Goal: Information Seeking & Learning: Learn about a topic

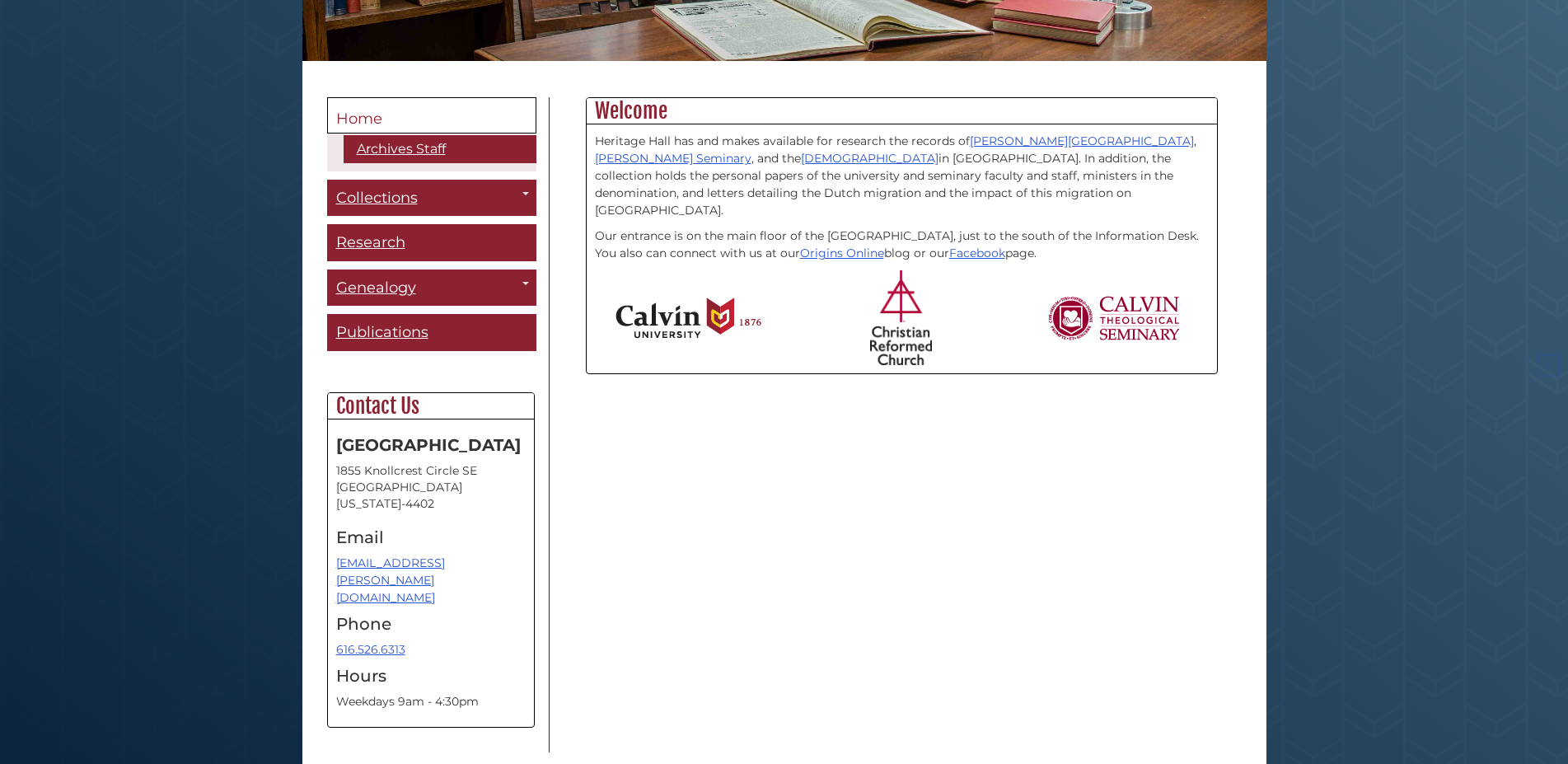
scroll to position [389, 0]
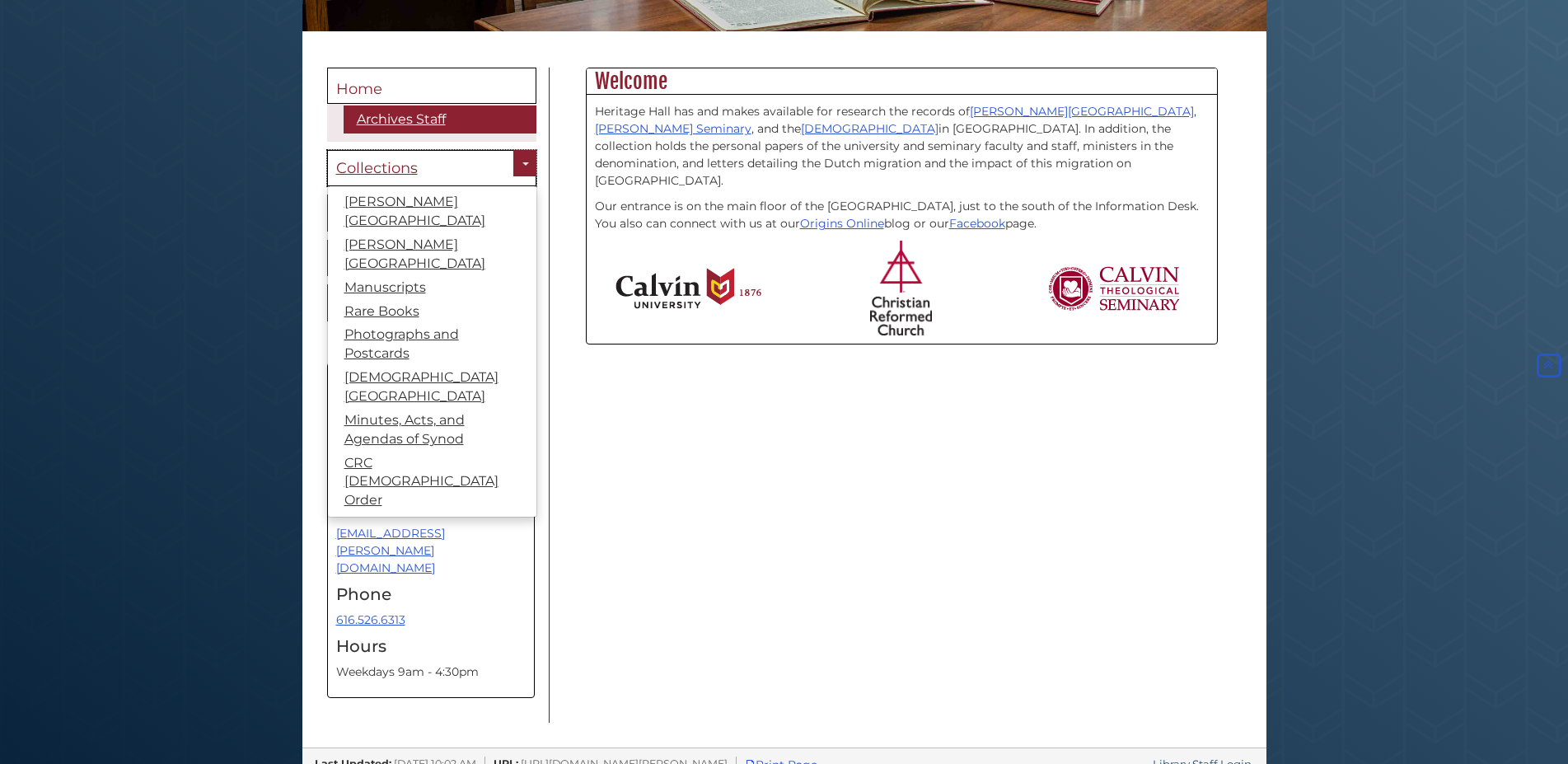
click at [395, 157] on link "Collections" at bounding box center [431, 168] width 209 height 37
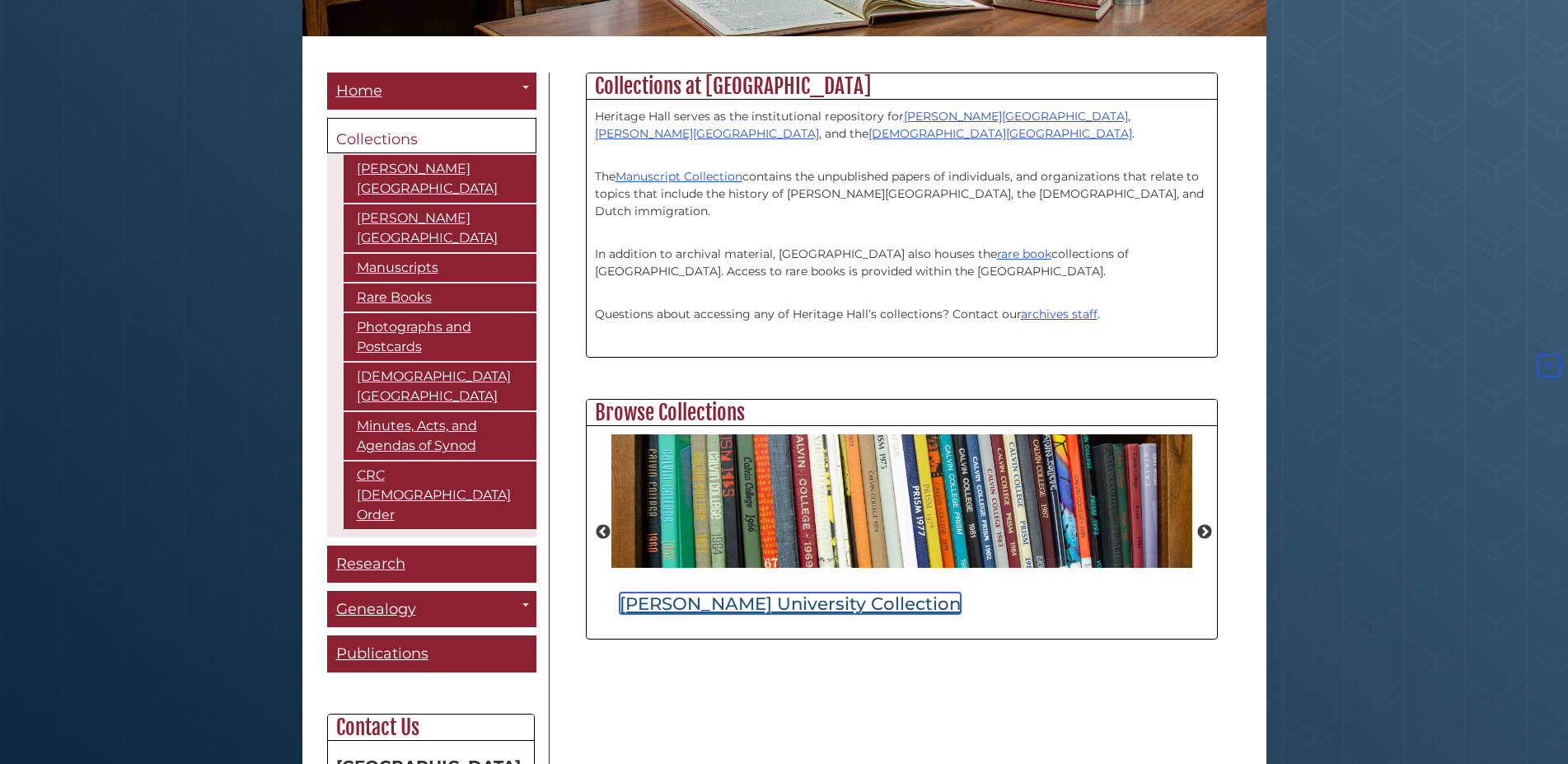
scroll to position [364, 0]
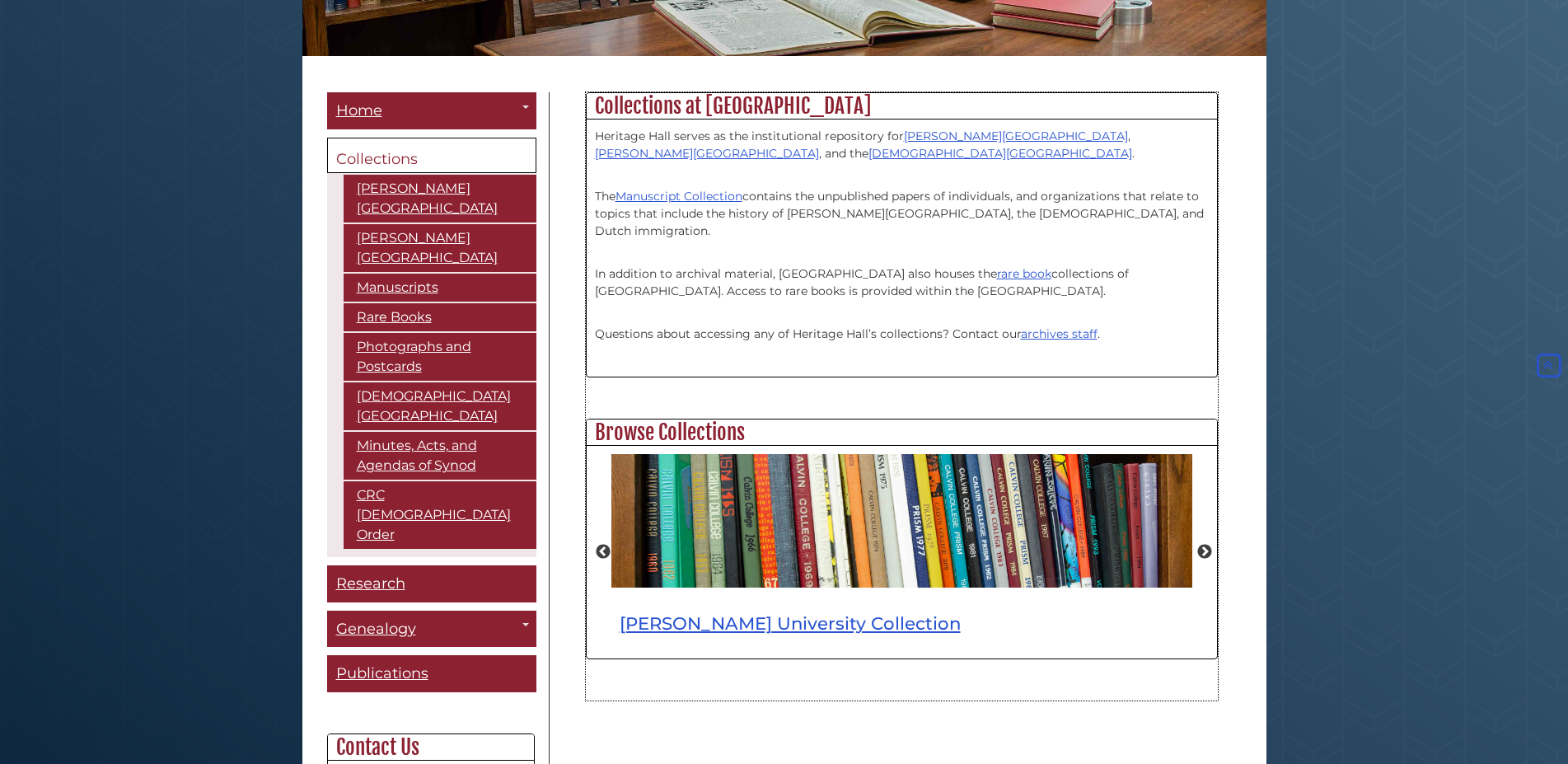
click at [1047, 241] on div "Heritage Hall serves as the institutional repository for Calvin University , Ca…" at bounding box center [902, 248] width 614 height 241
click at [1202, 549] on button "Next" at bounding box center [1204, 552] width 16 height 16
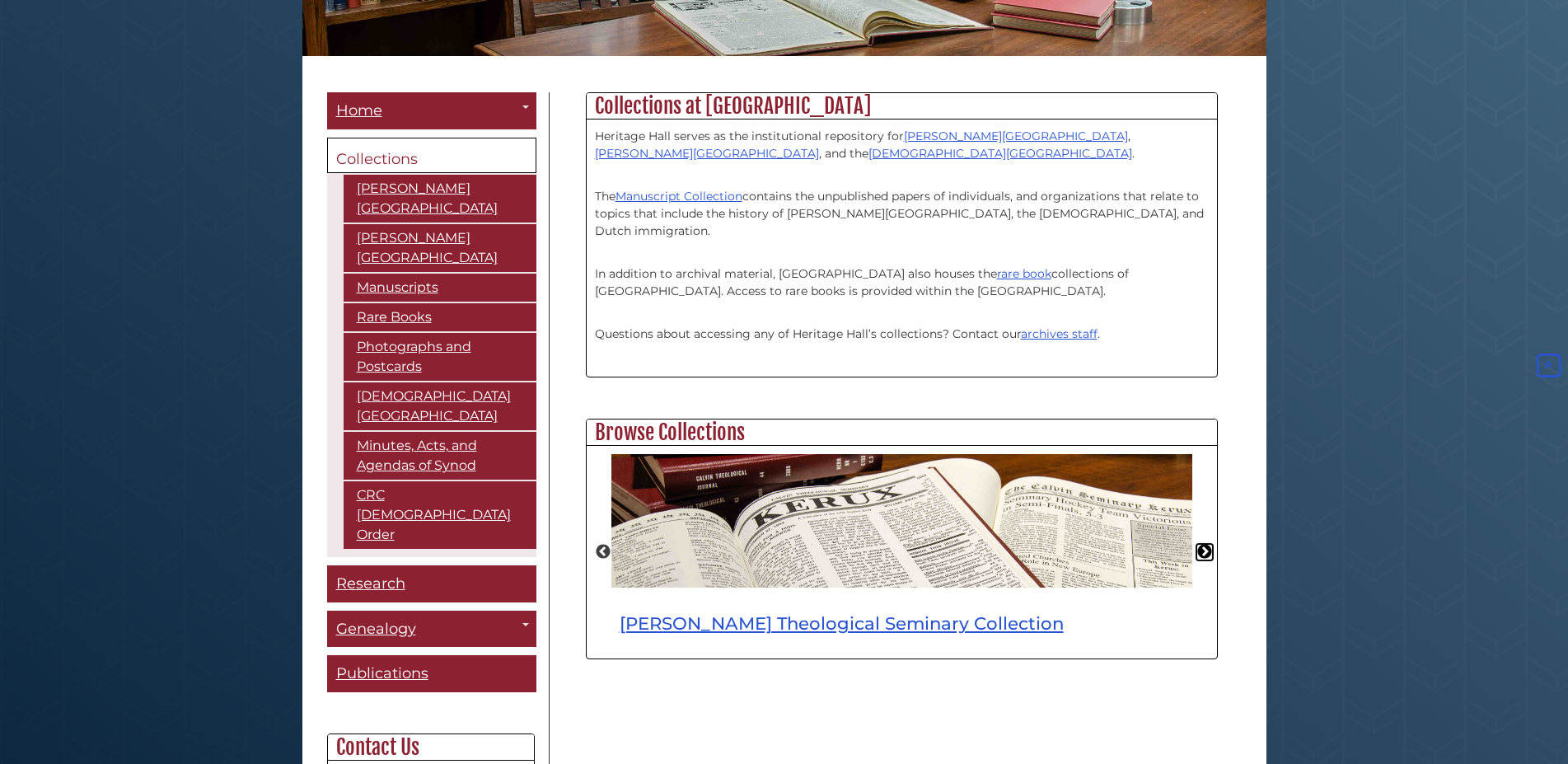
click at [1202, 549] on button "Next" at bounding box center [1204, 552] width 16 height 16
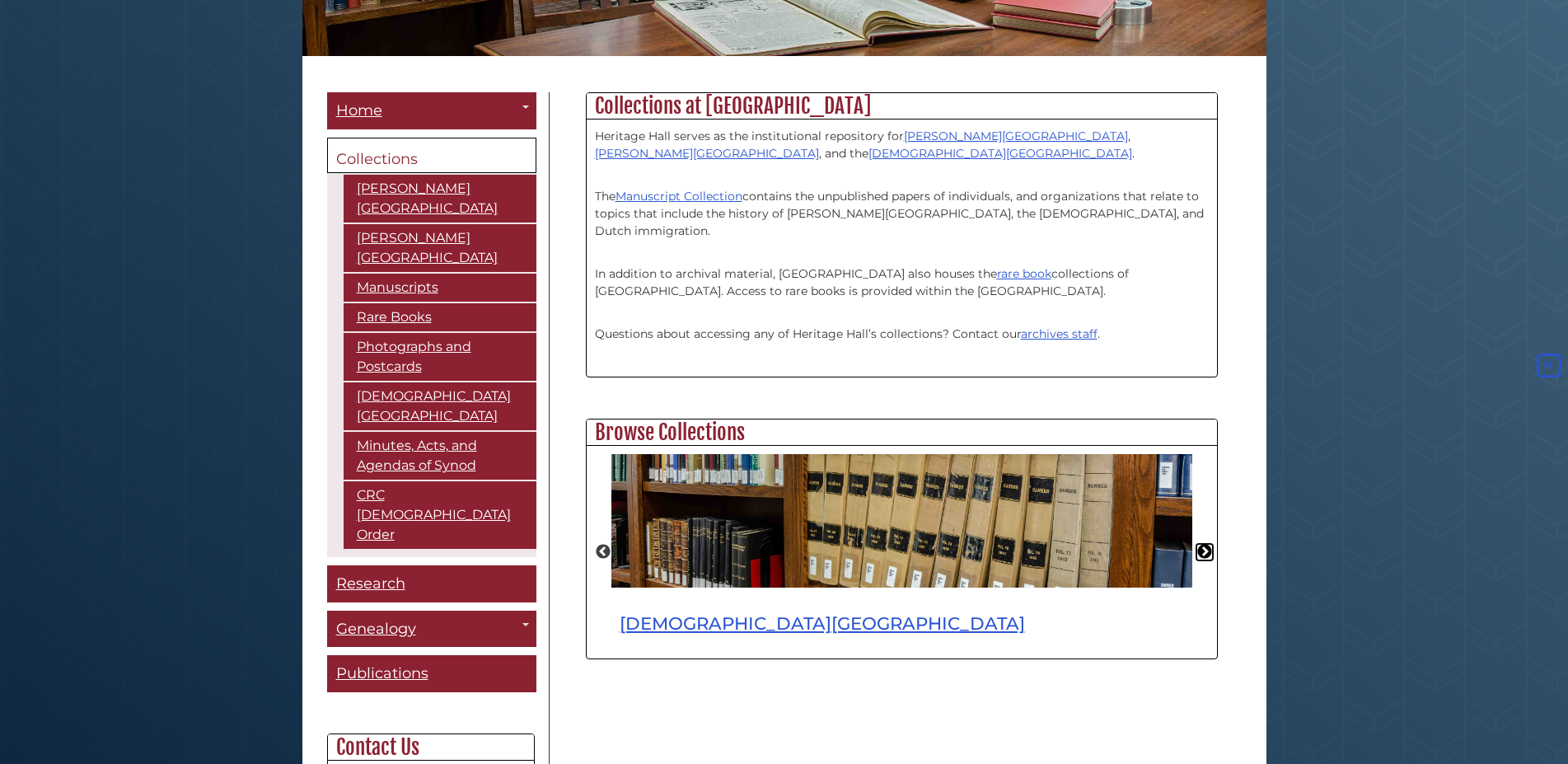
click at [1202, 549] on button "Next" at bounding box center [1204, 552] width 16 height 16
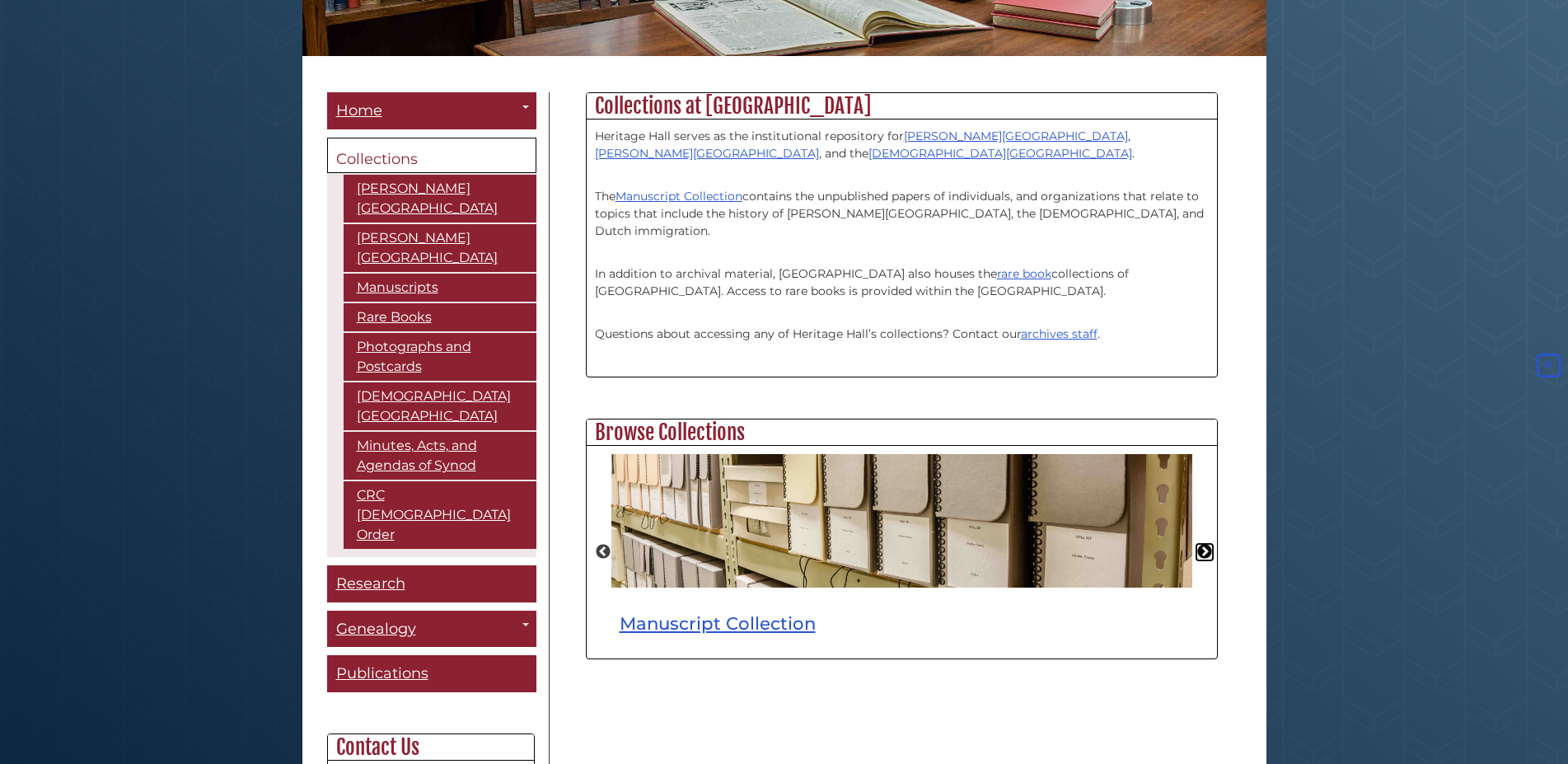
click at [1202, 549] on button "Next" at bounding box center [1204, 552] width 16 height 16
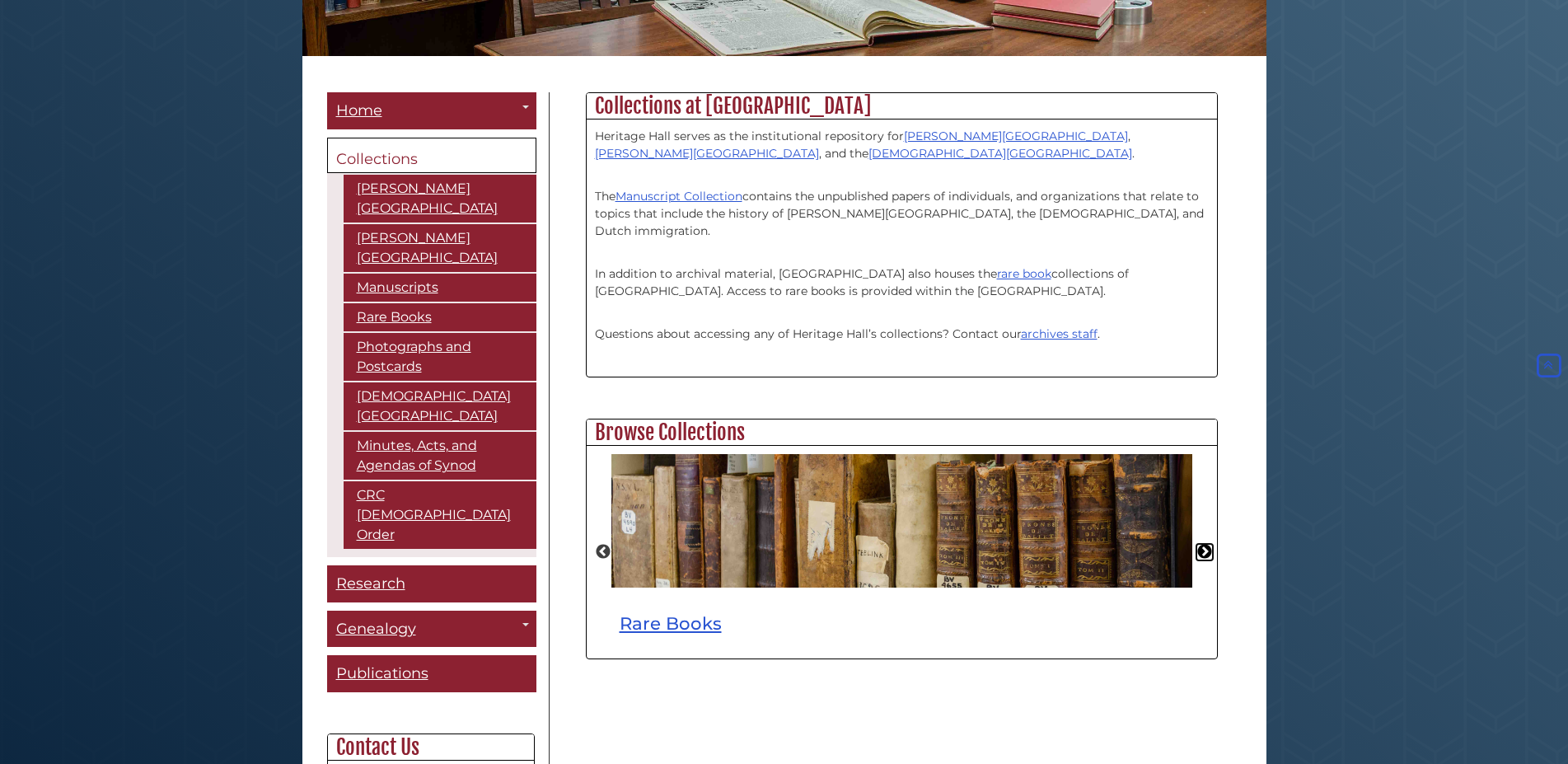
click at [1202, 549] on button "Next" at bounding box center [1204, 552] width 16 height 16
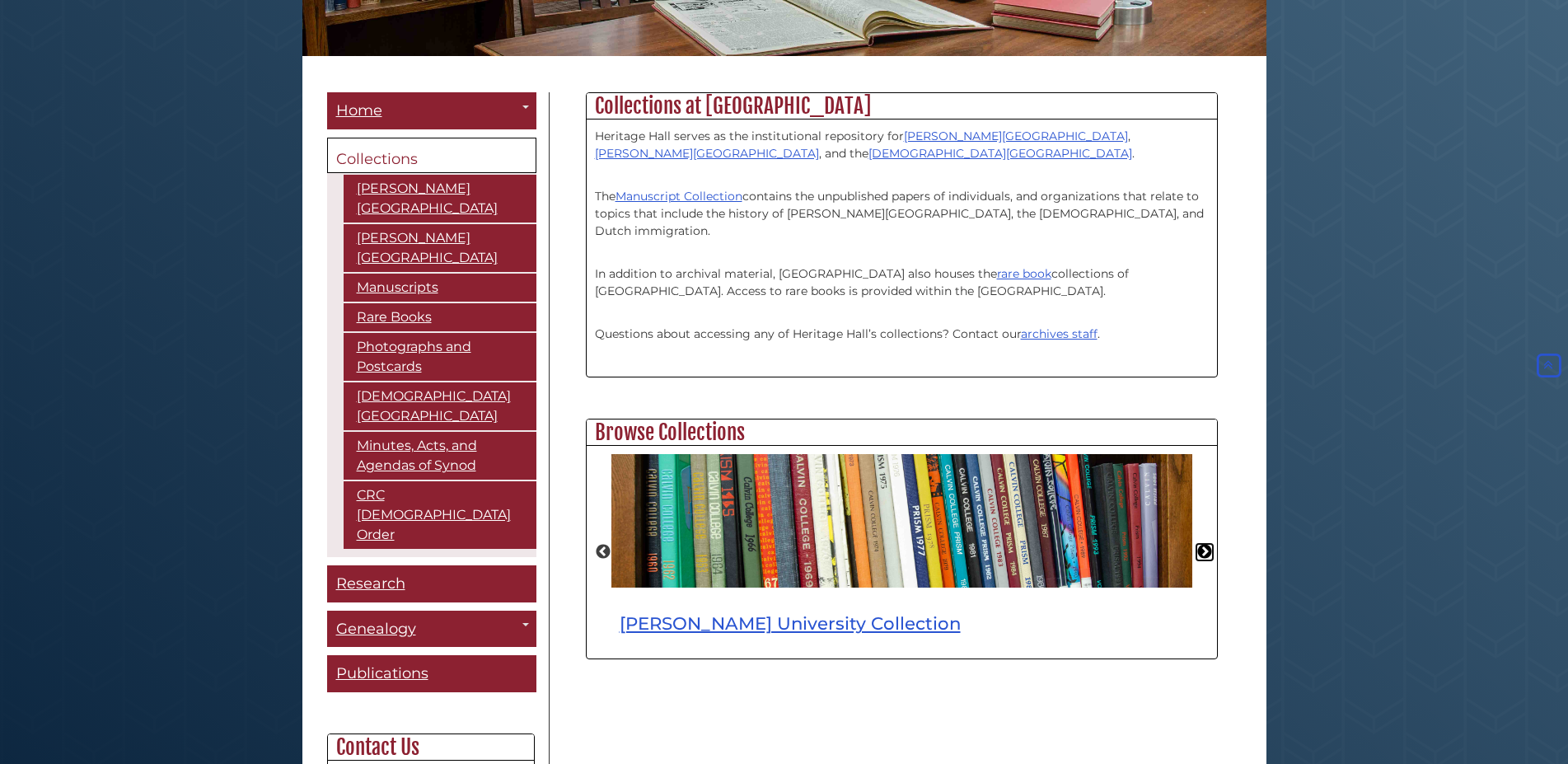
click at [1202, 549] on button "Next" at bounding box center [1204, 552] width 16 height 16
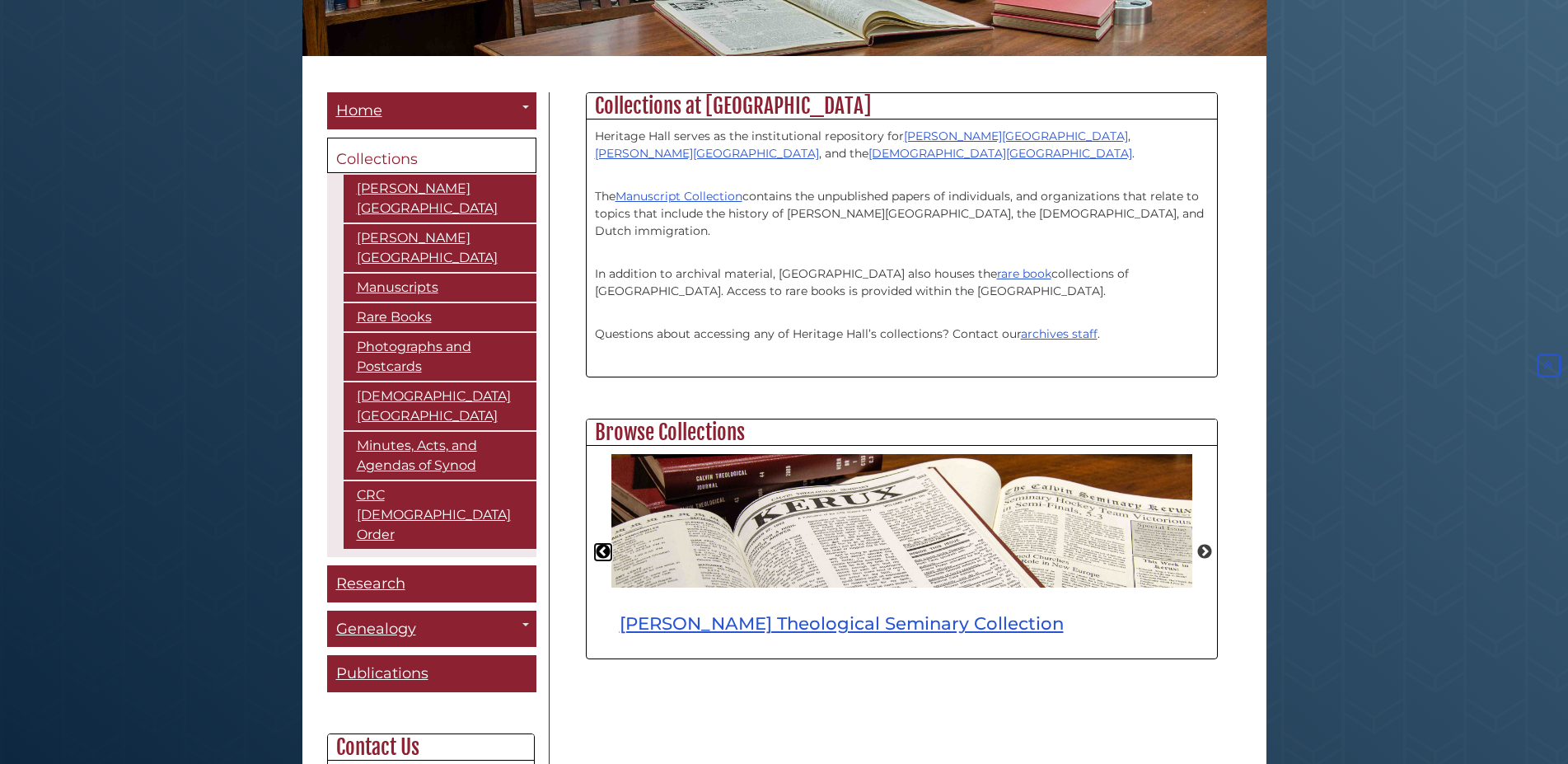
click at [598, 550] on button "Previous" at bounding box center [603, 552] width 16 height 16
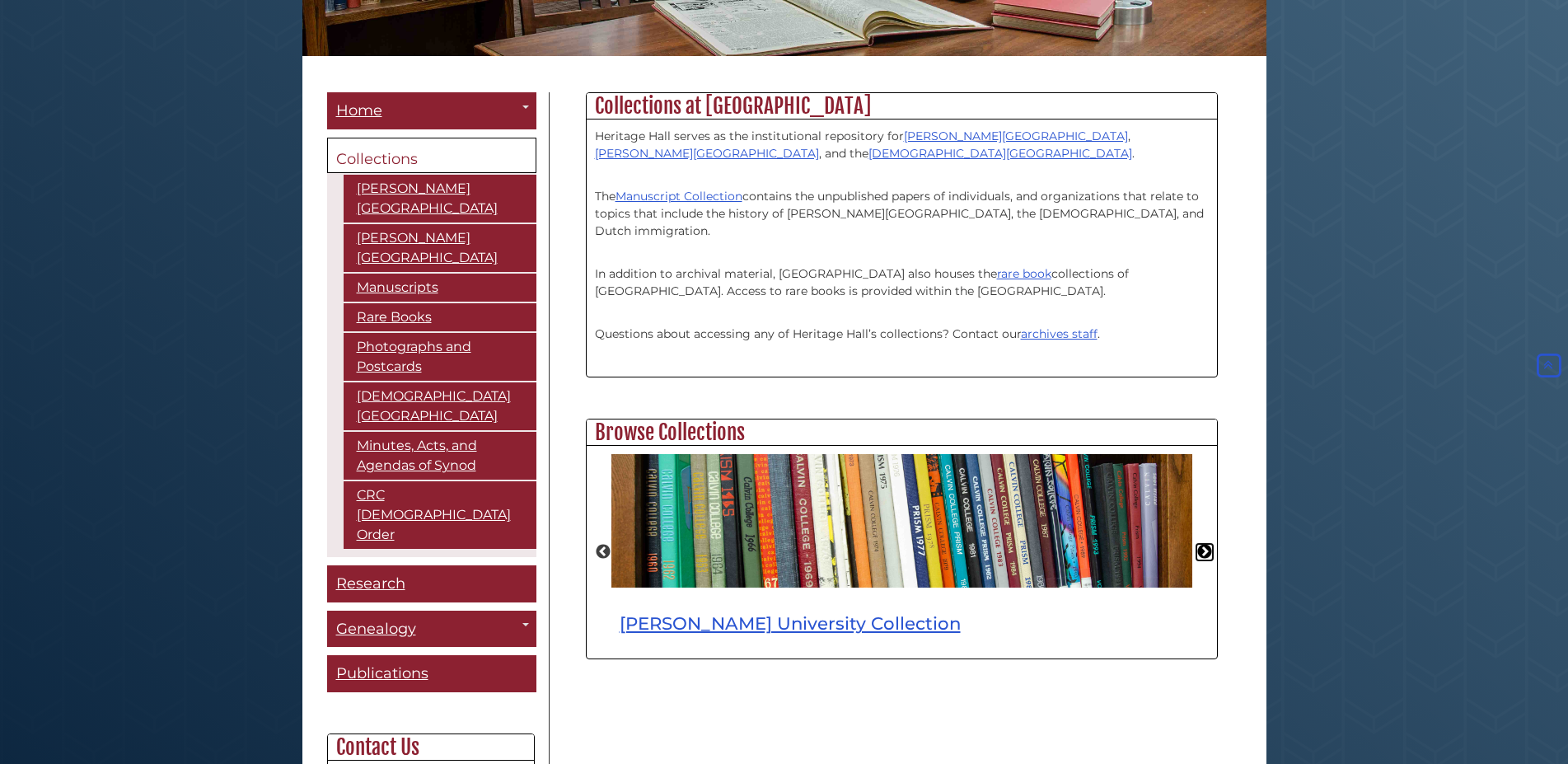
click at [1204, 551] on button "Next" at bounding box center [1204, 552] width 16 height 16
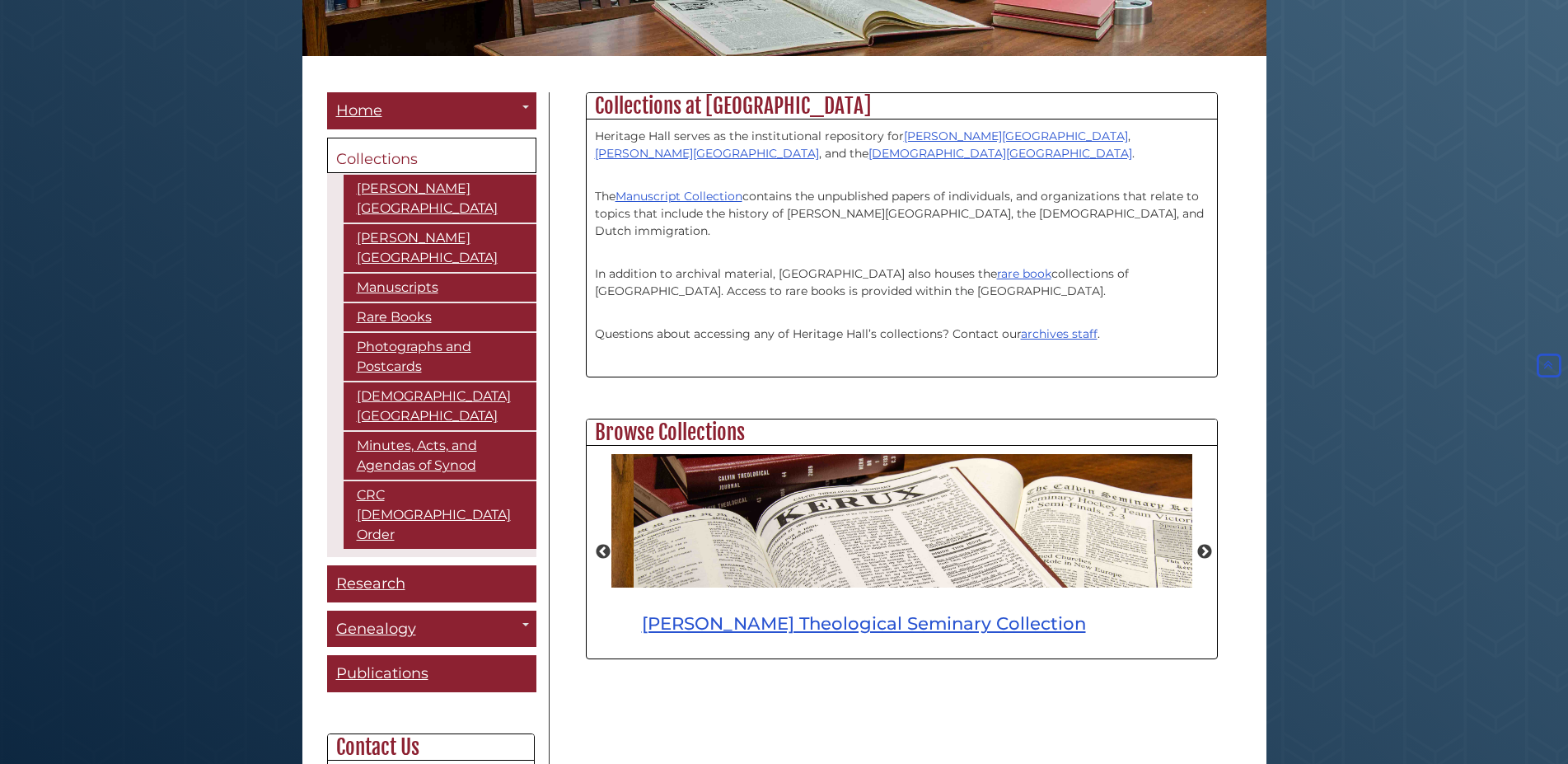
drag, startPoint x: 619, startPoint y: 626, endPoint x: 640, endPoint y: 616, distance: 23.3
click at [640, 616] on div "Calvin Theological Seminary Collection" at bounding box center [924, 619] width 581 height 63
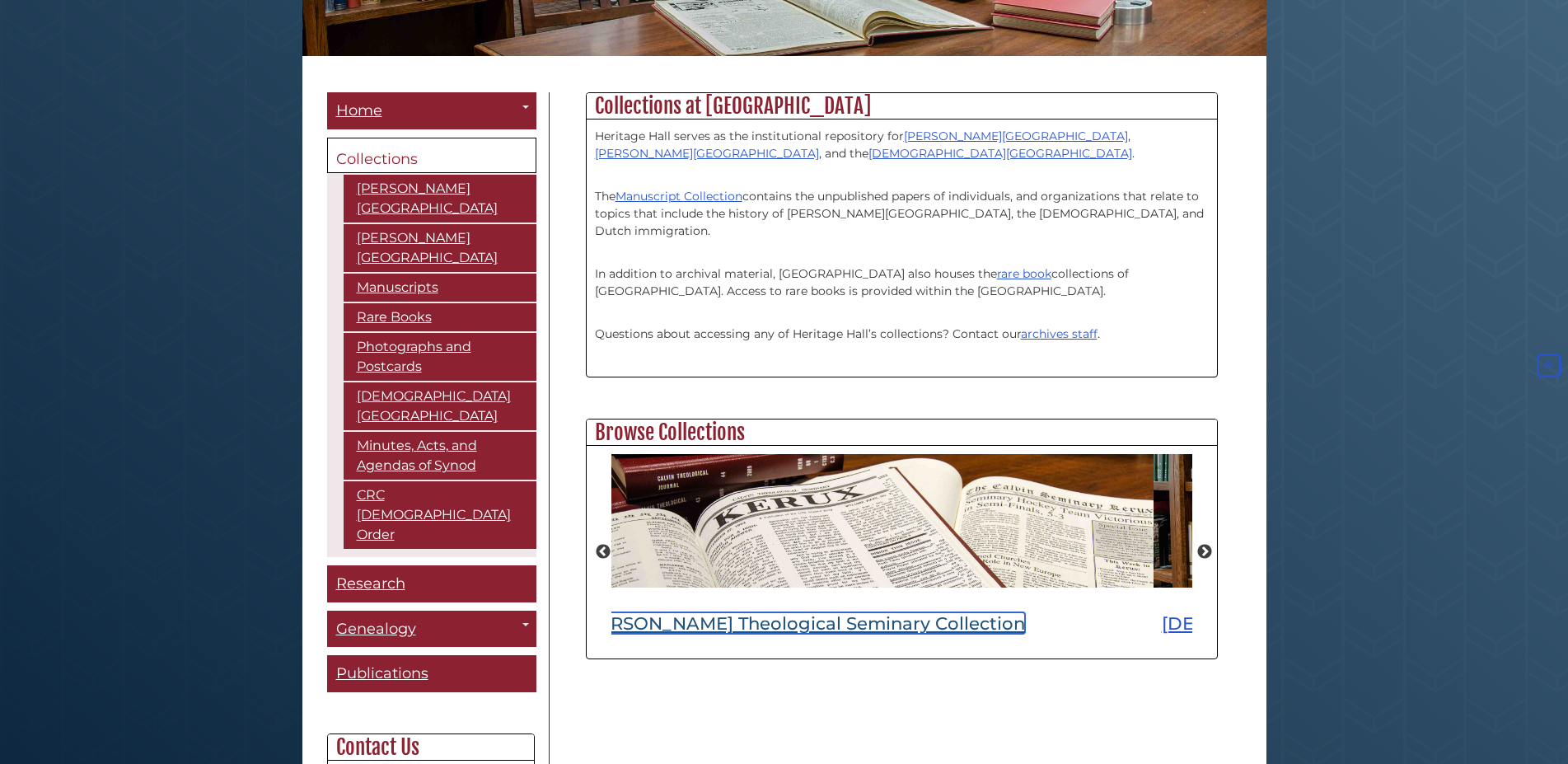
drag, startPoint x: 962, startPoint y: 622, endPoint x: 913, endPoint y: 631, distance: 49.8
click at [924, 623] on link "Calvin Theological Seminary Collection" at bounding box center [802, 623] width 444 height 22
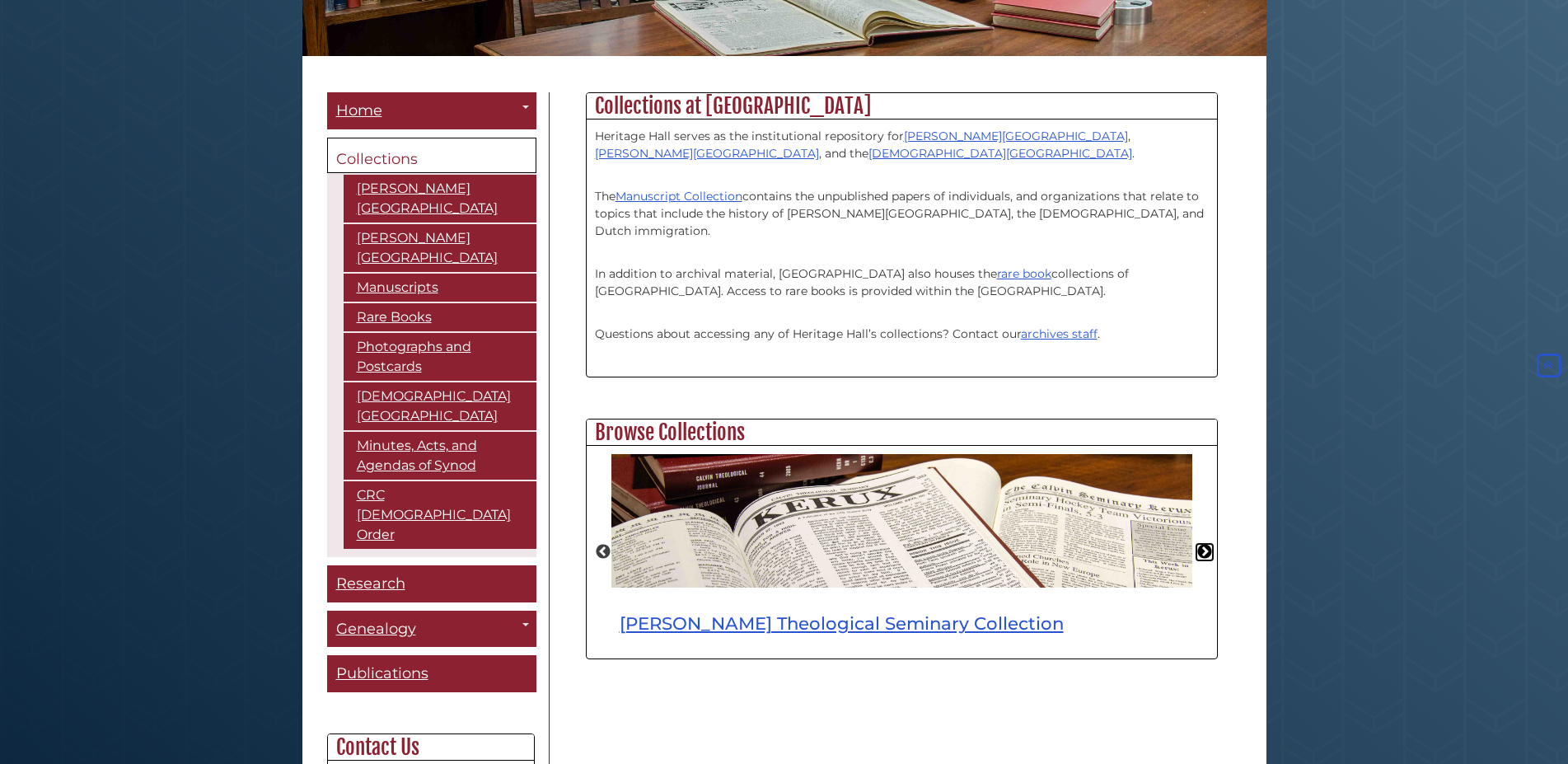
click at [1208, 547] on button "Next" at bounding box center [1204, 552] width 16 height 16
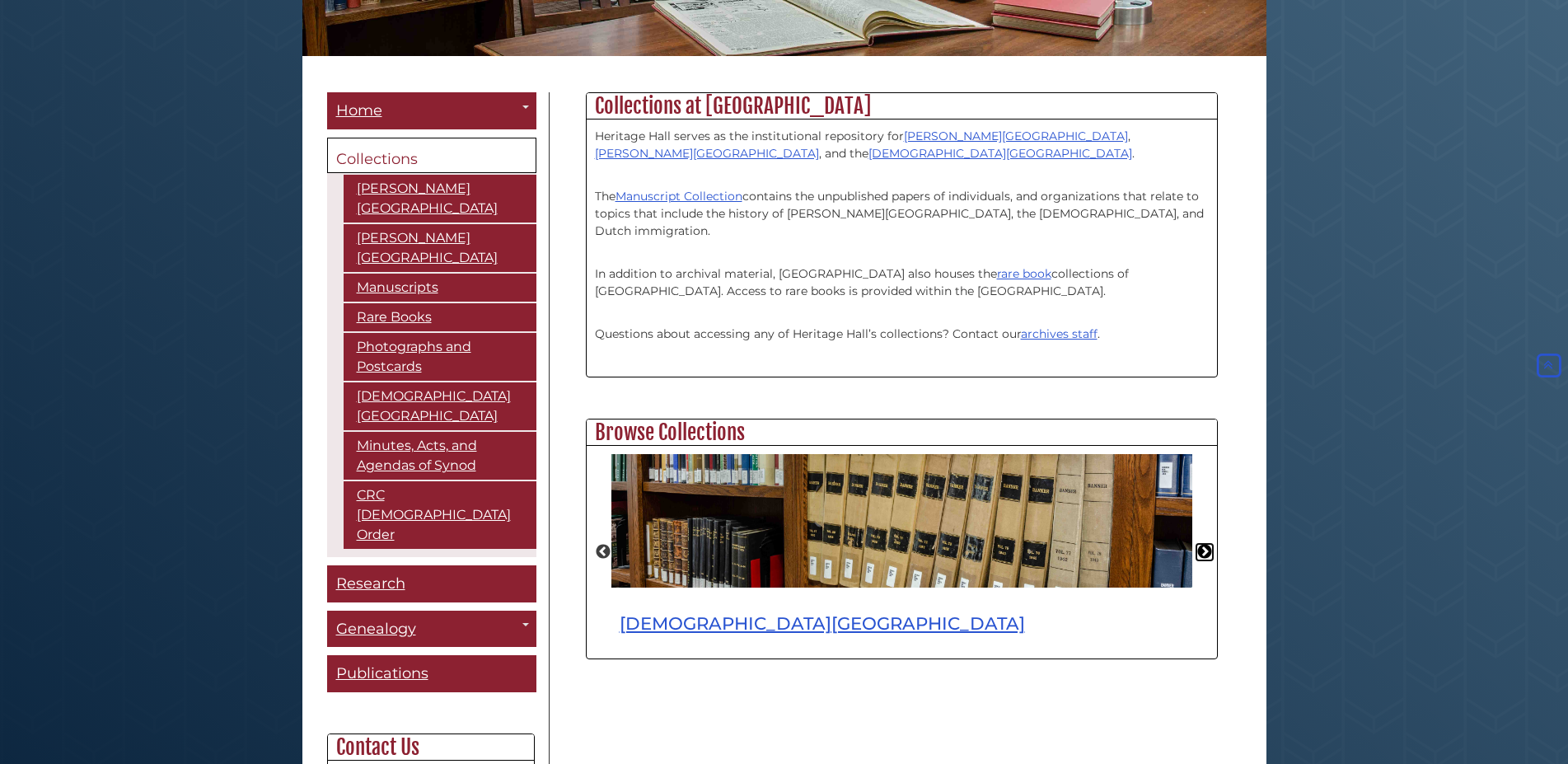
click at [1207, 549] on button "Next" at bounding box center [1204, 552] width 16 height 16
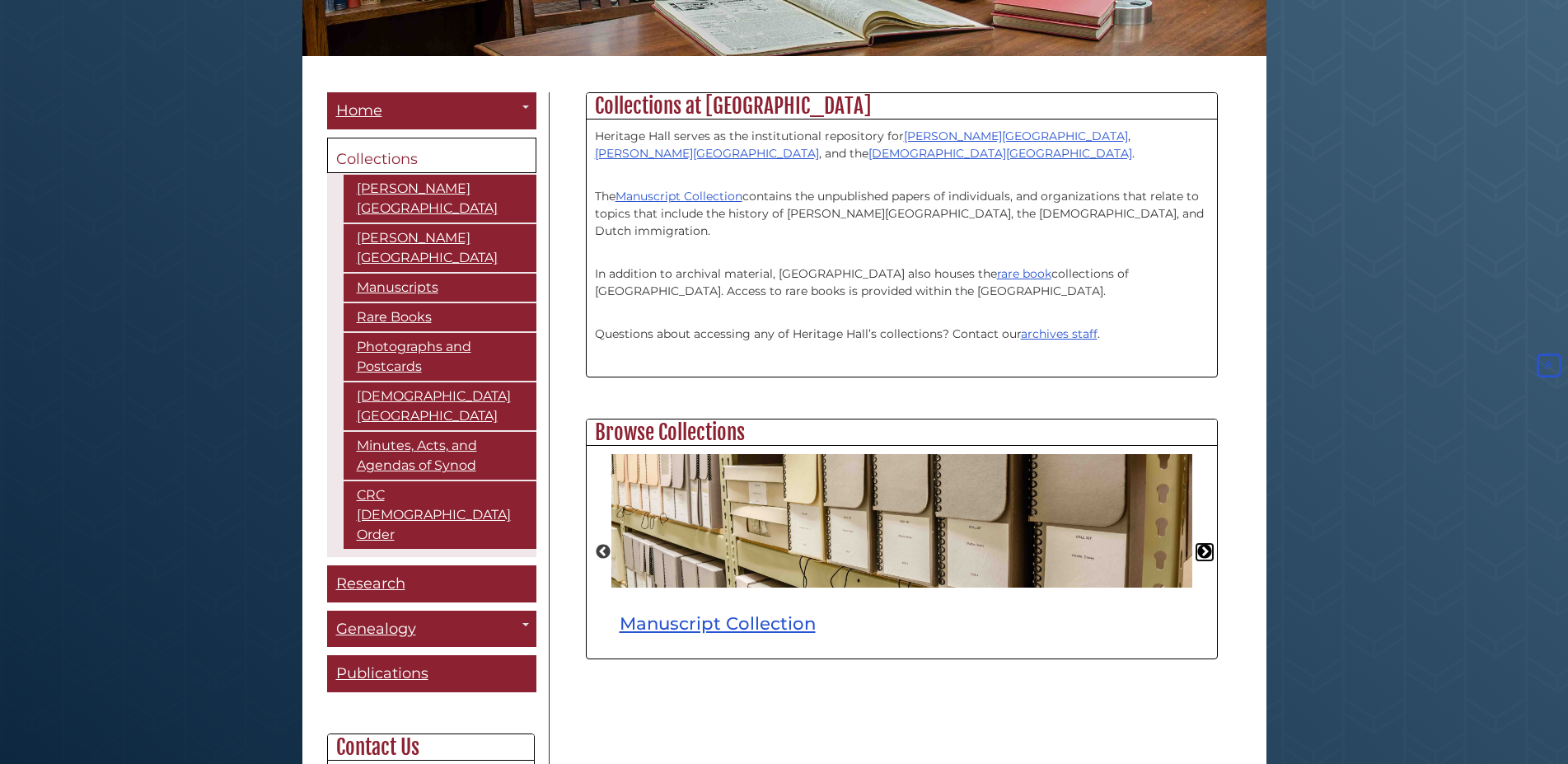
click at [1209, 553] on button "Next" at bounding box center [1204, 552] width 16 height 16
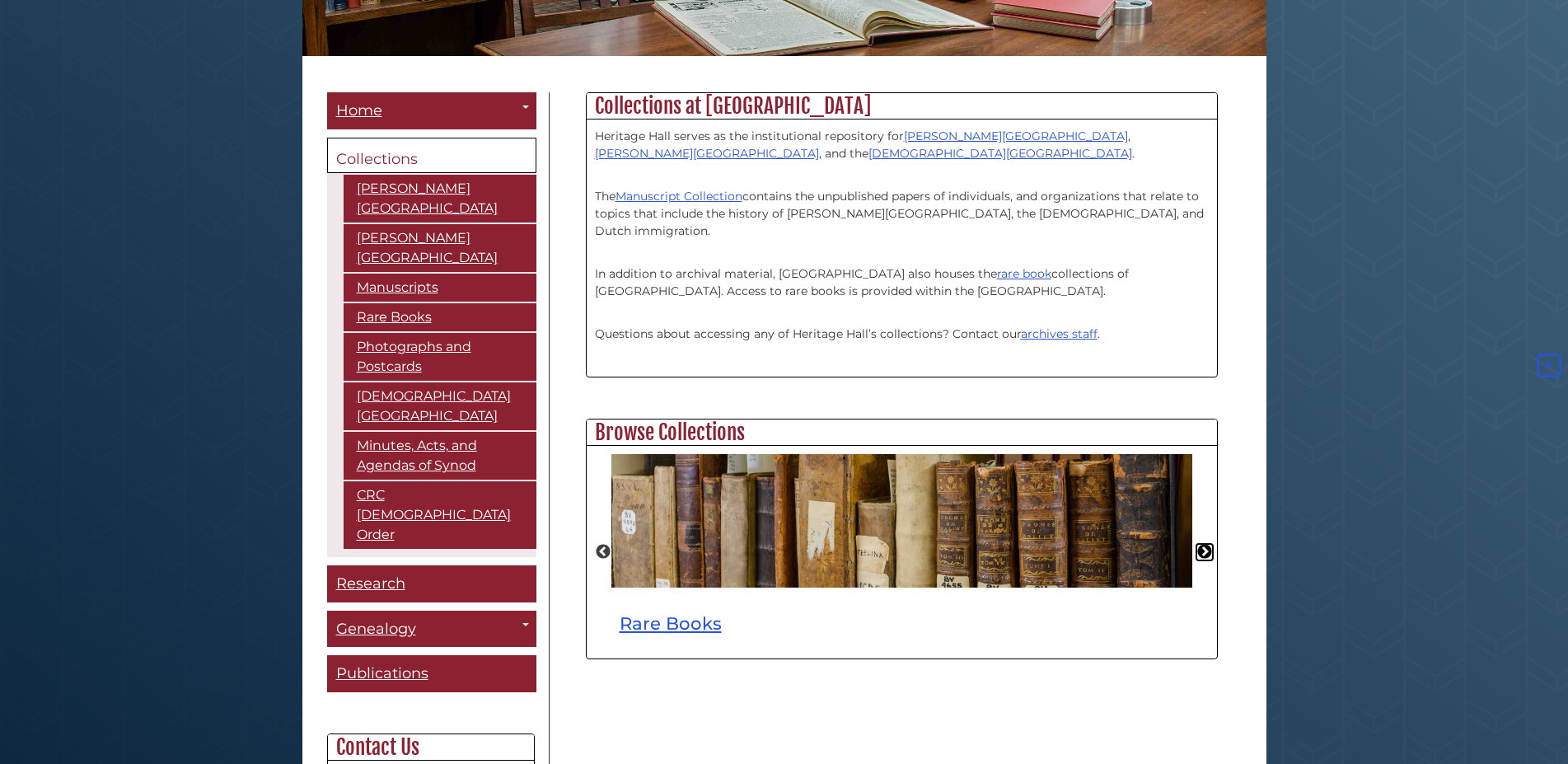
click at [1208, 553] on button "Next" at bounding box center [1204, 552] width 16 height 16
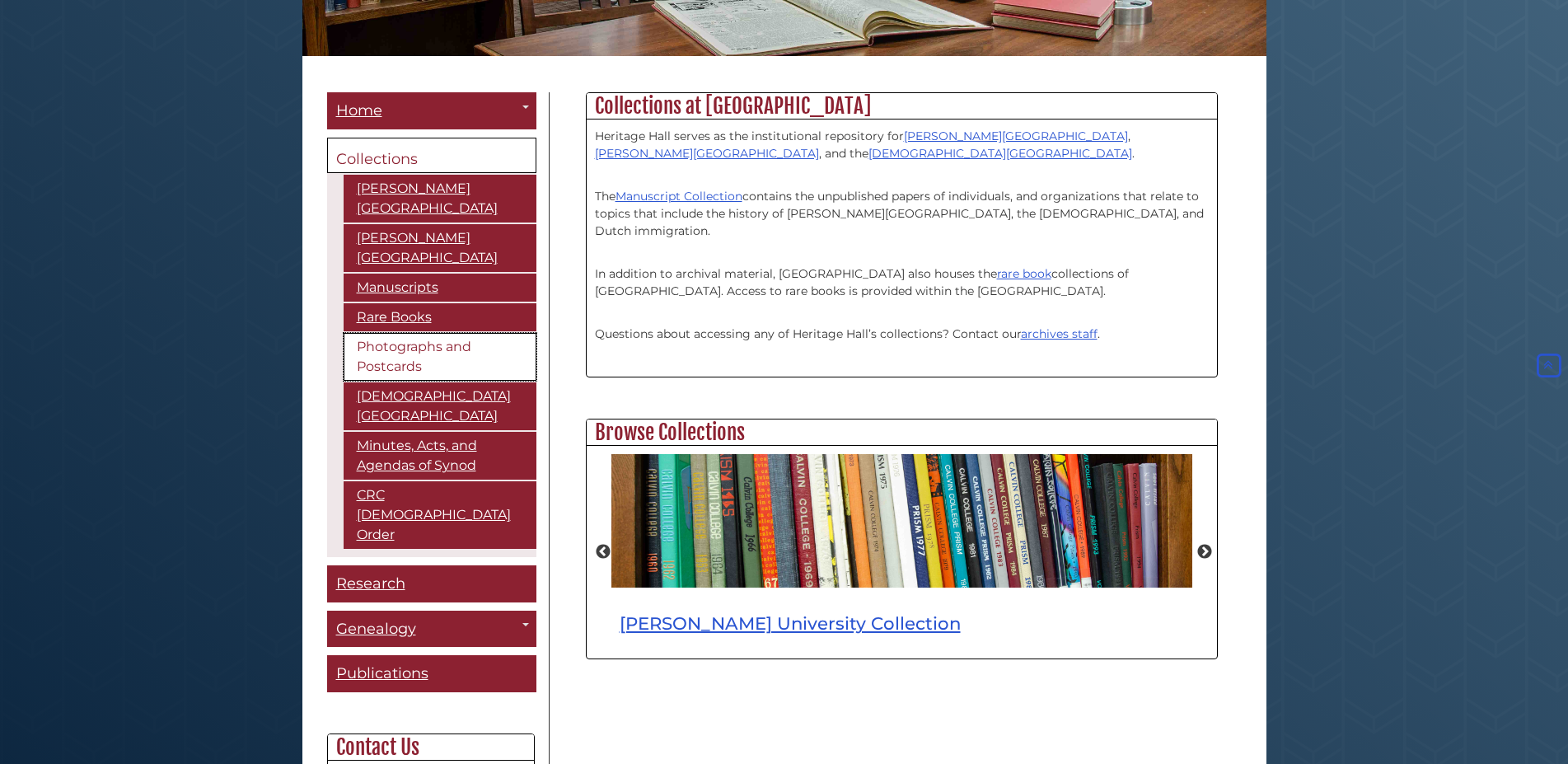
click at [484, 341] on link "Photographs and Postcards" at bounding box center [441, 356] width 193 height 47
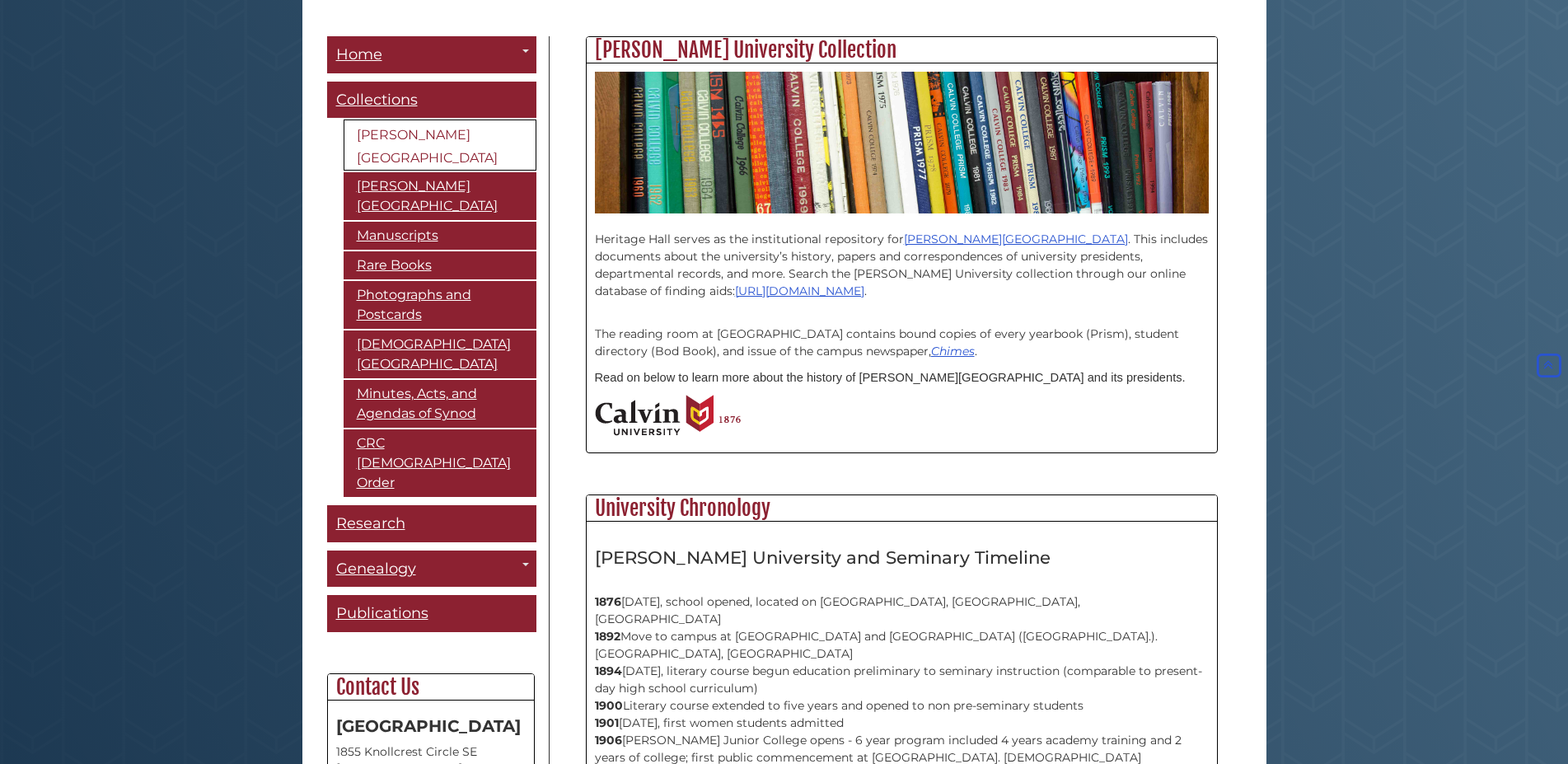
scroll to position [84, 0]
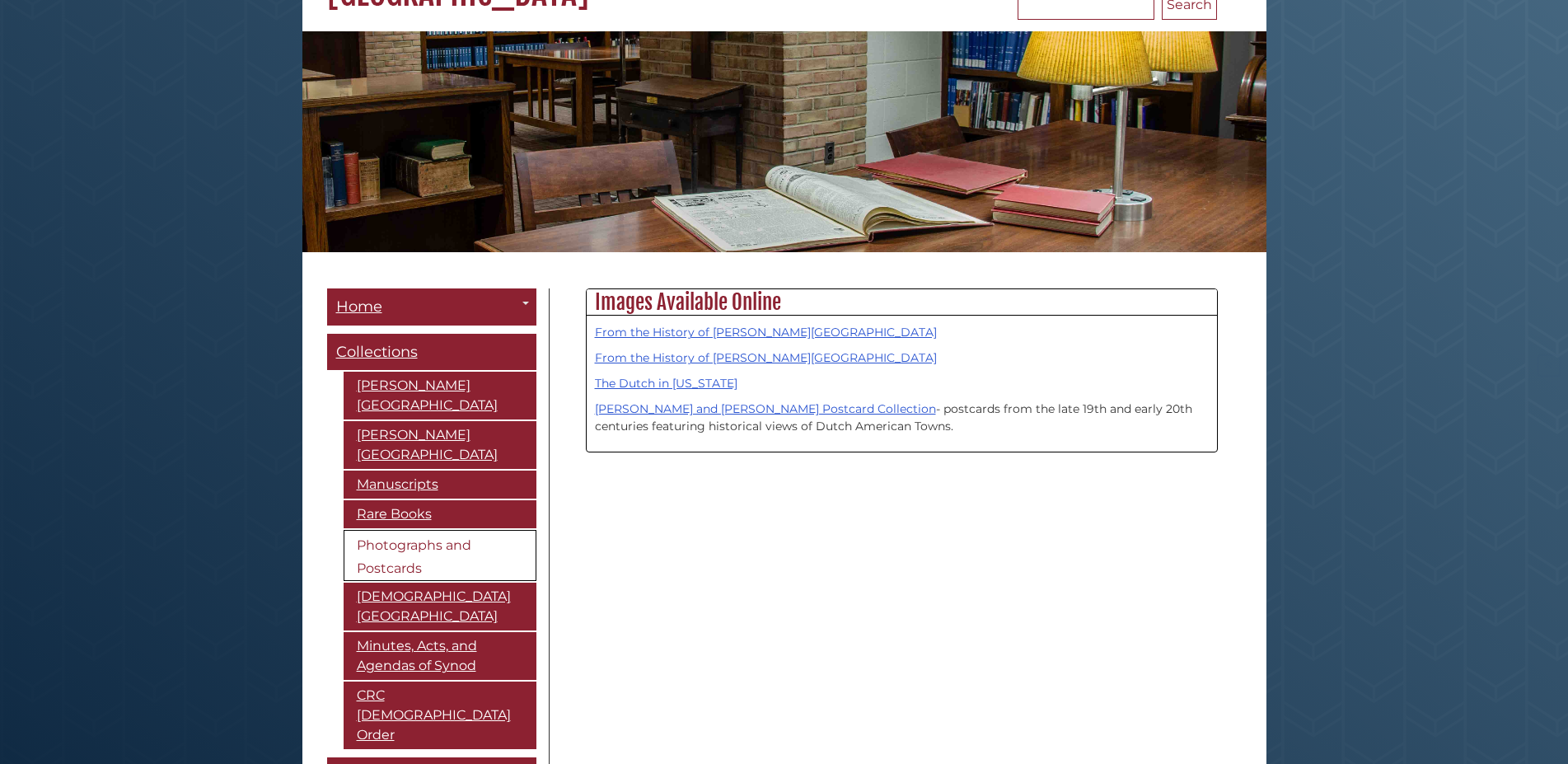
scroll to position [355, 0]
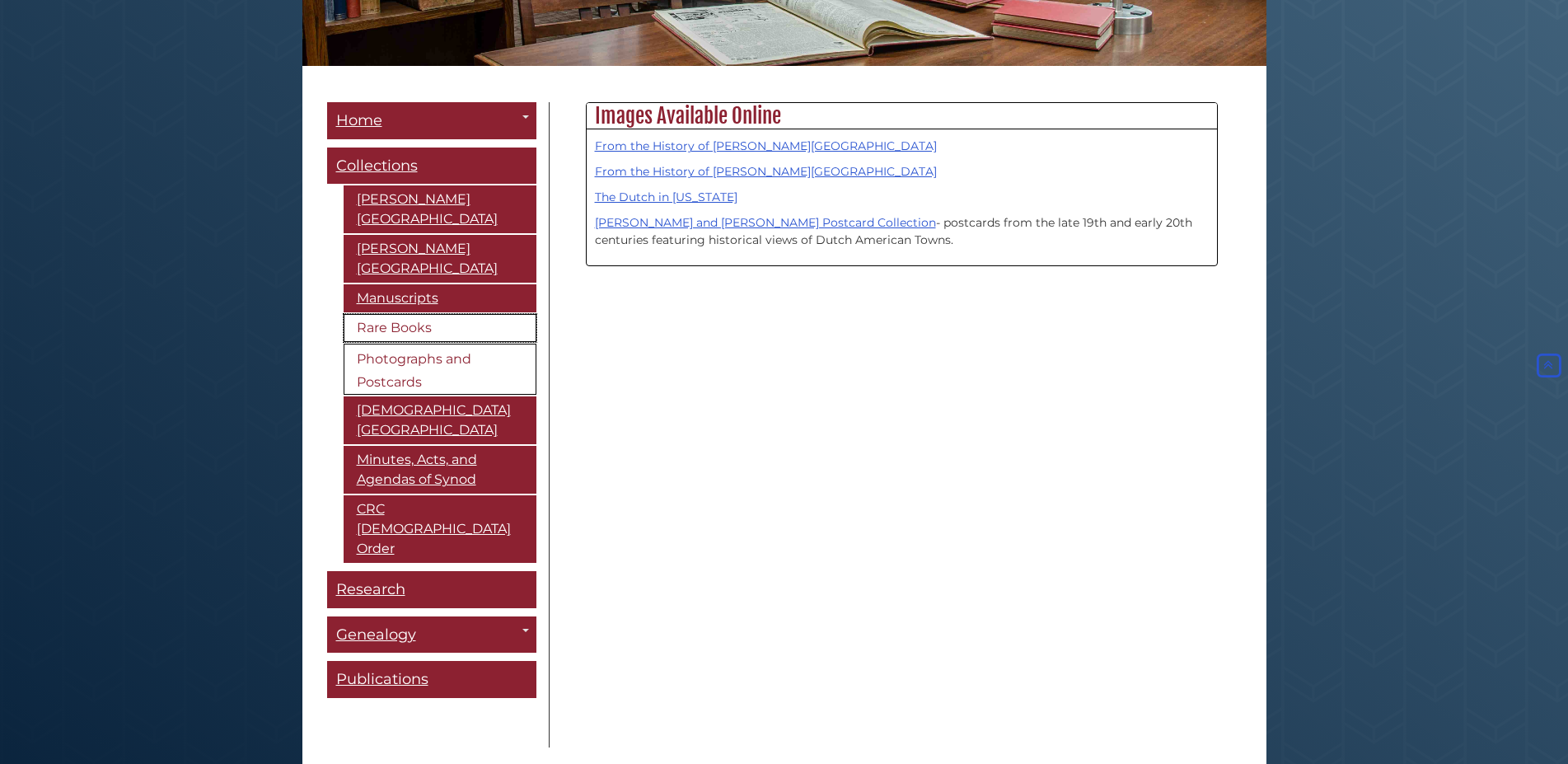
click at [414, 314] on link "Rare Books" at bounding box center [441, 328] width 193 height 28
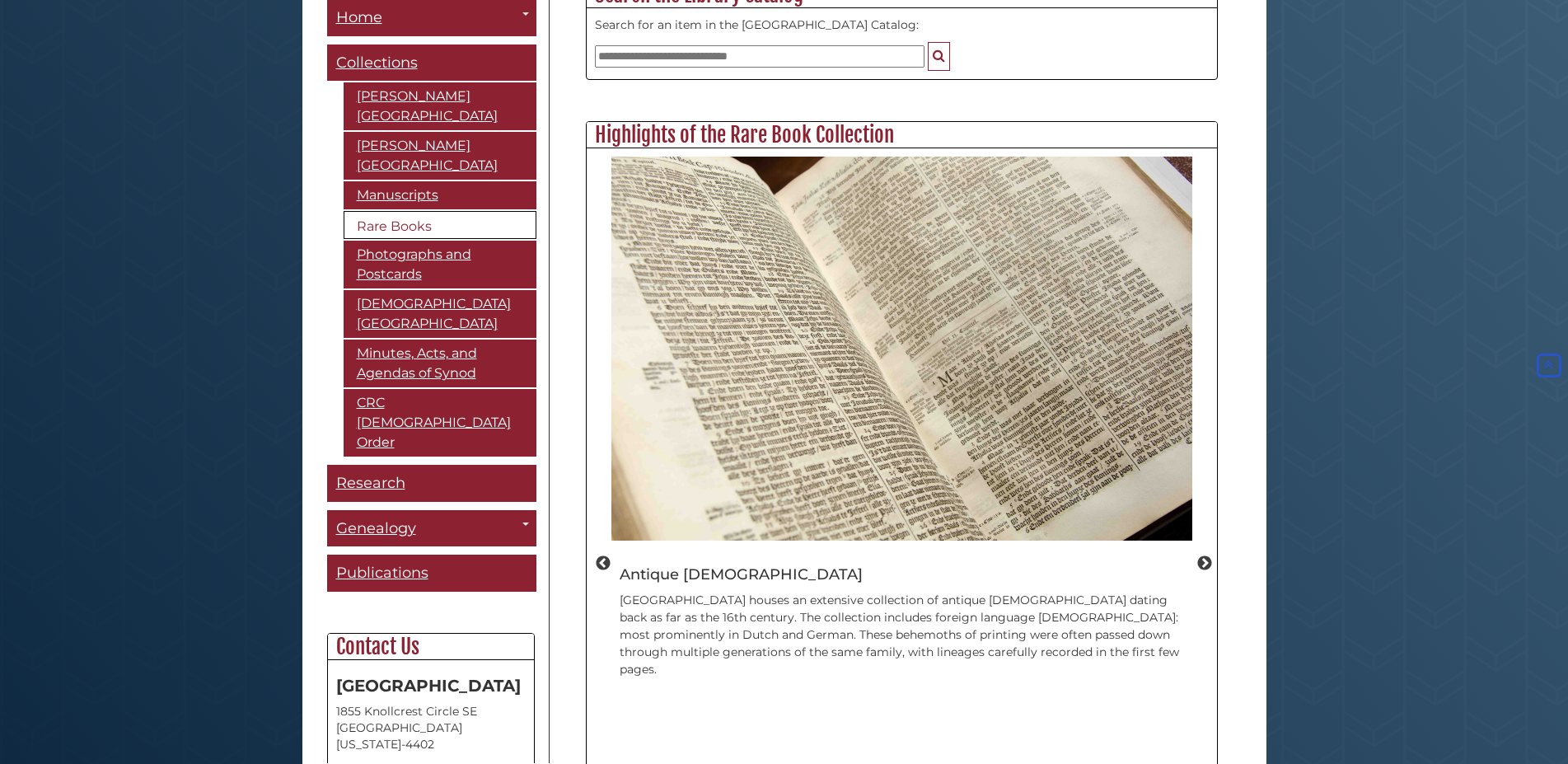
scroll to position [841, 0]
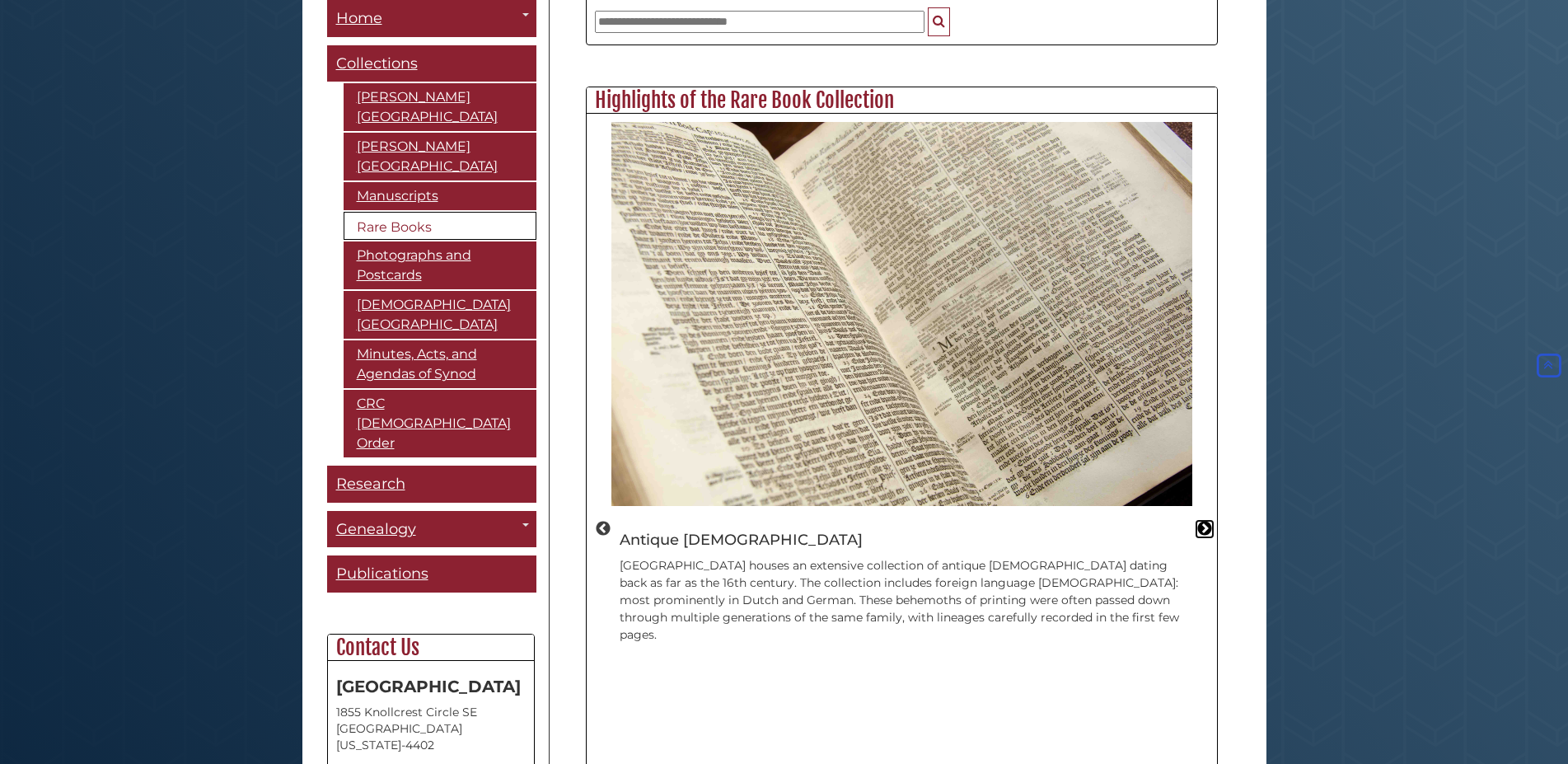
click at [1203, 521] on button "Next" at bounding box center [1204, 529] width 16 height 16
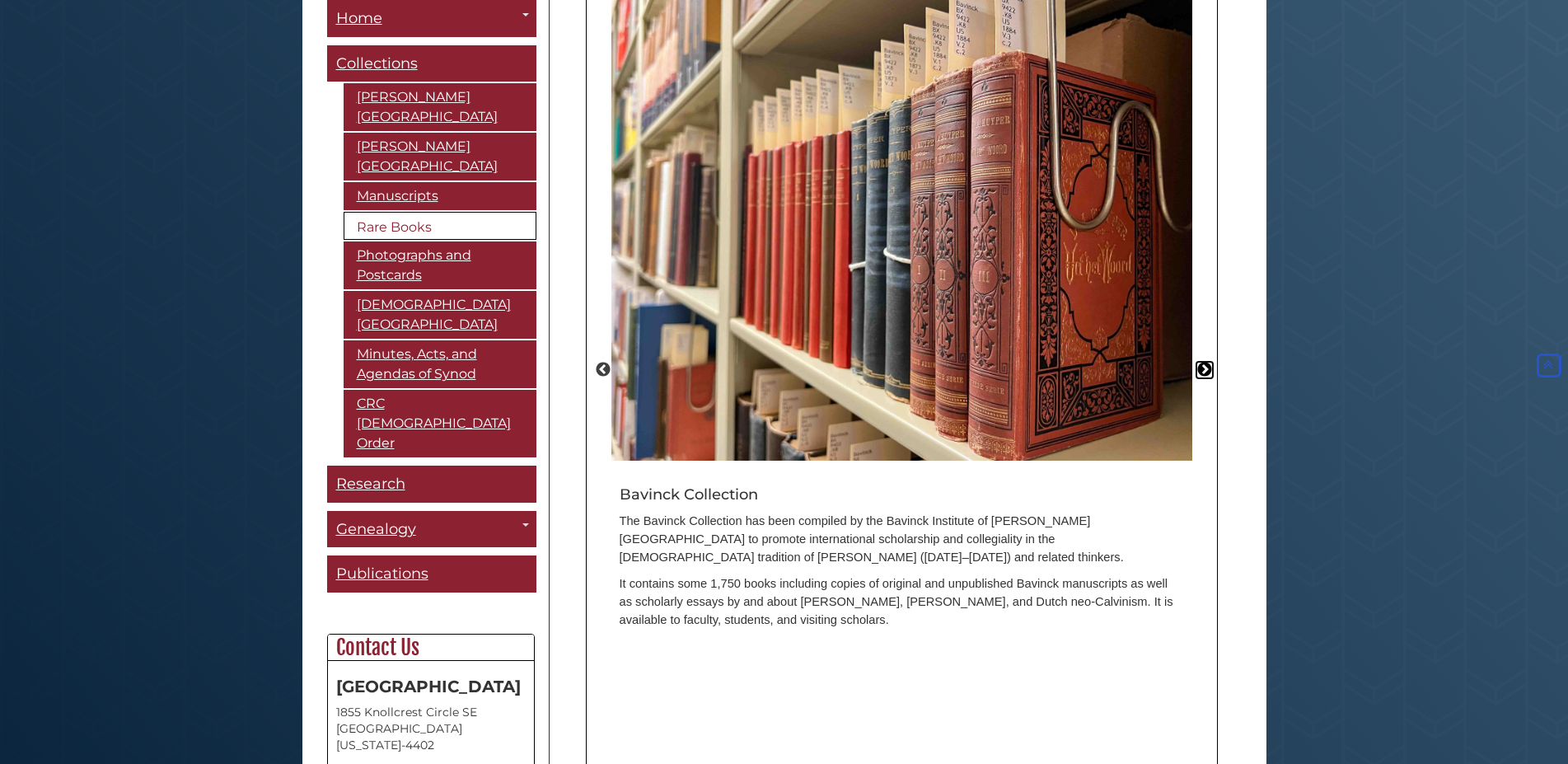
scroll to position [1065, 0]
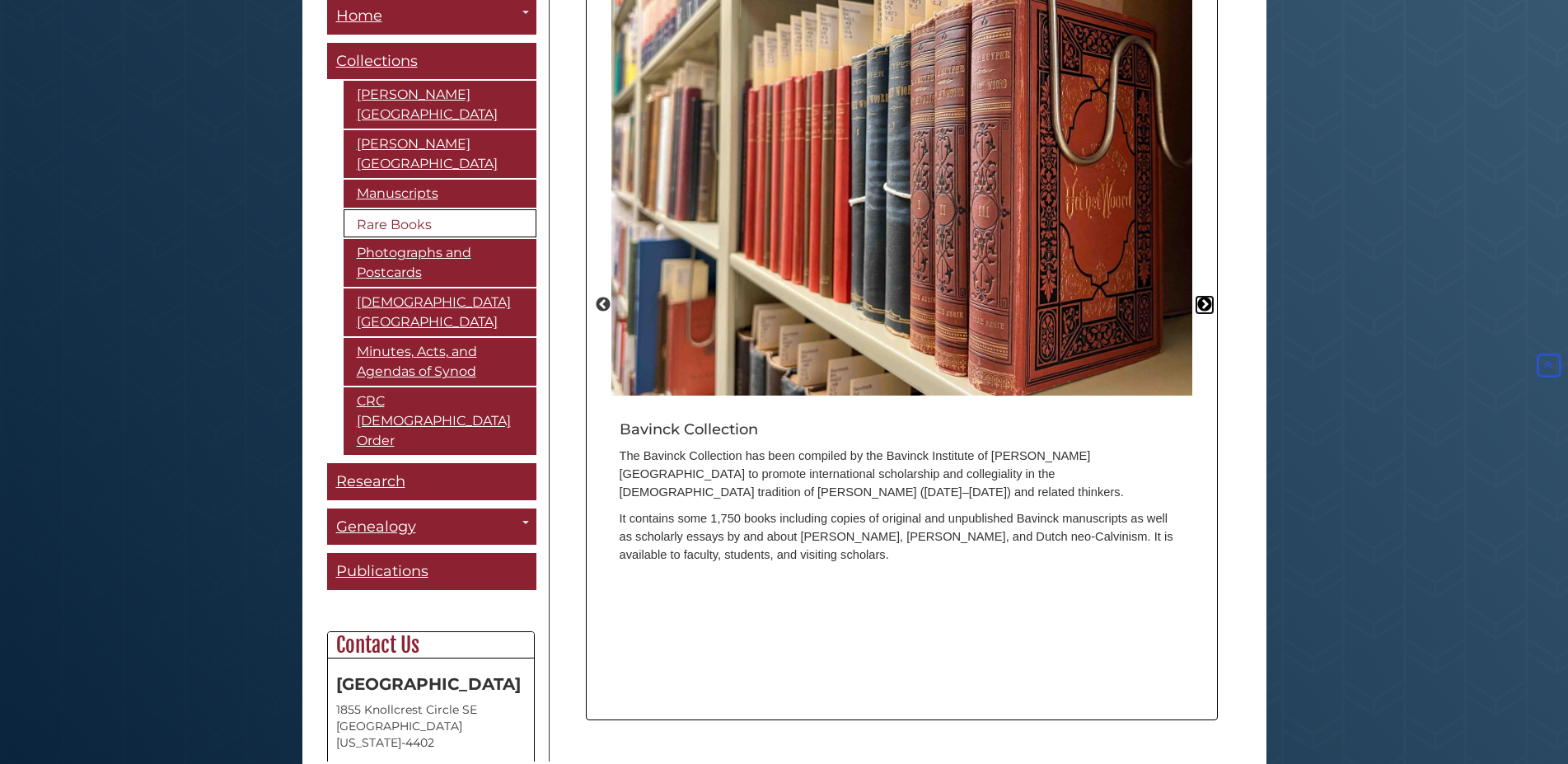
click at [1202, 297] on button "Next" at bounding box center [1204, 304] width 16 height 16
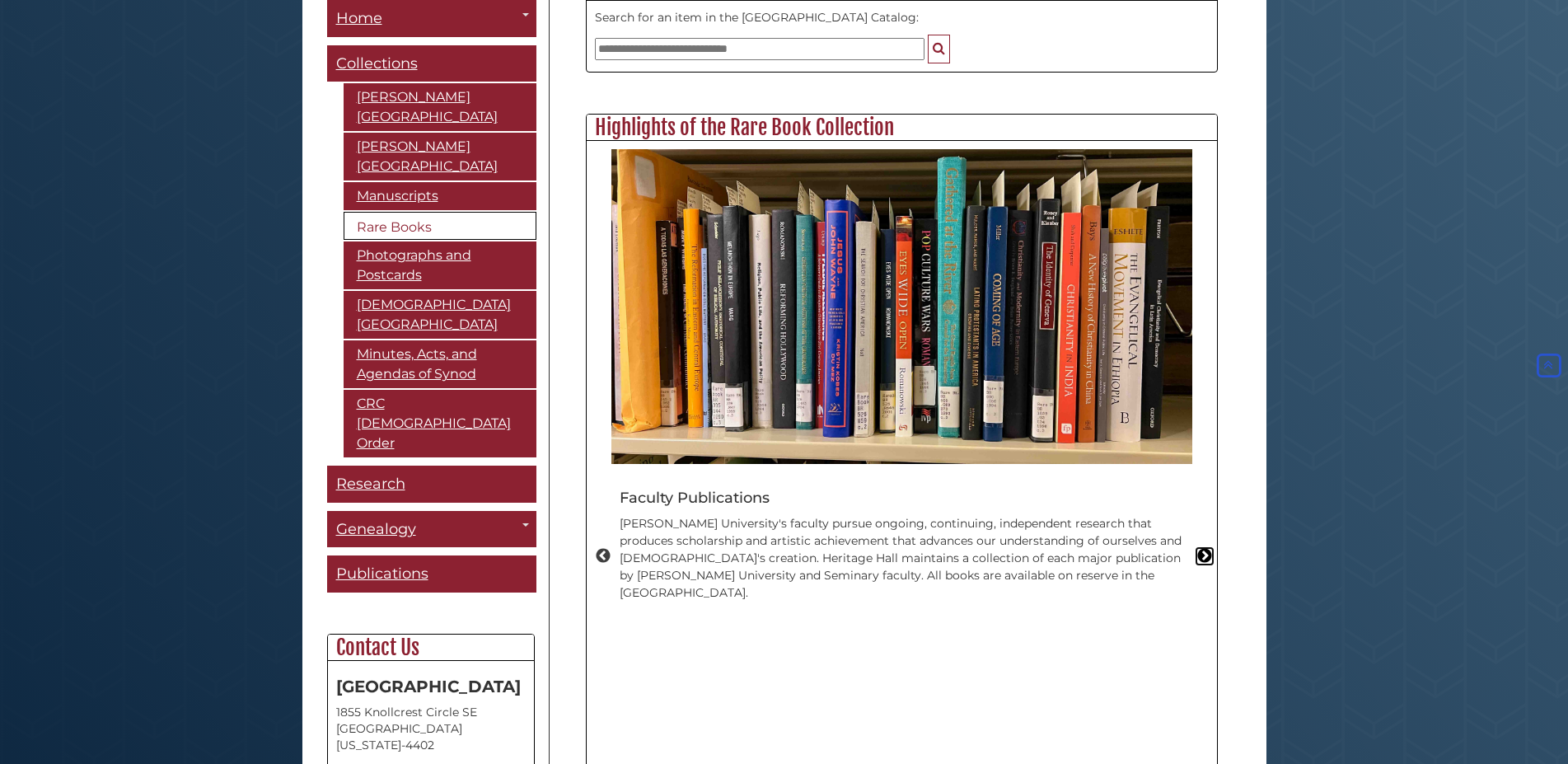
scroll to position [813, 0]
click at [1202, 549] on button "Next" at bounding box center [1204, 556] width 16 height 16
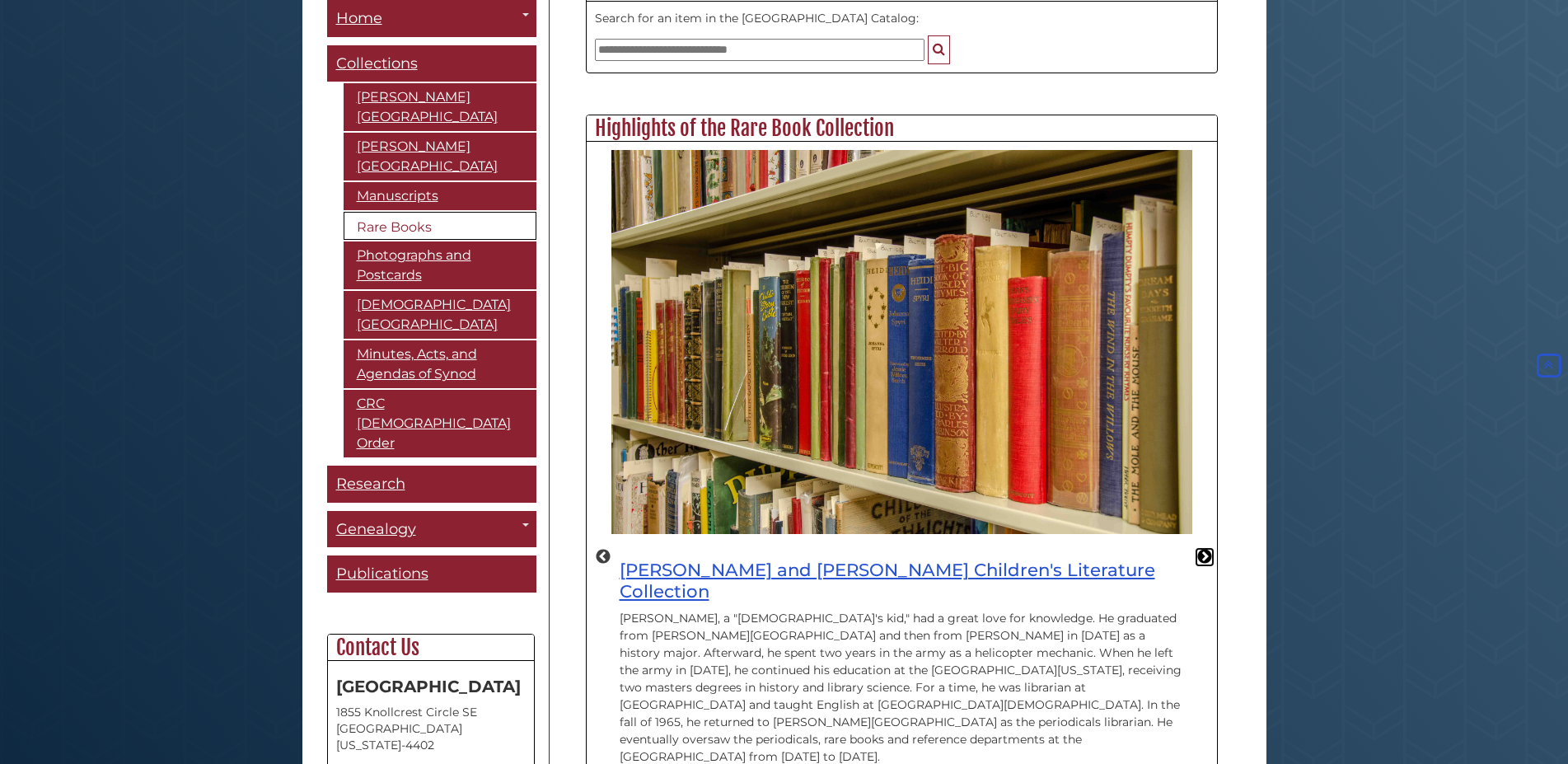
click at [1211, 549] on button "Next" at bounding box center [1204, 556] width 16 height 16
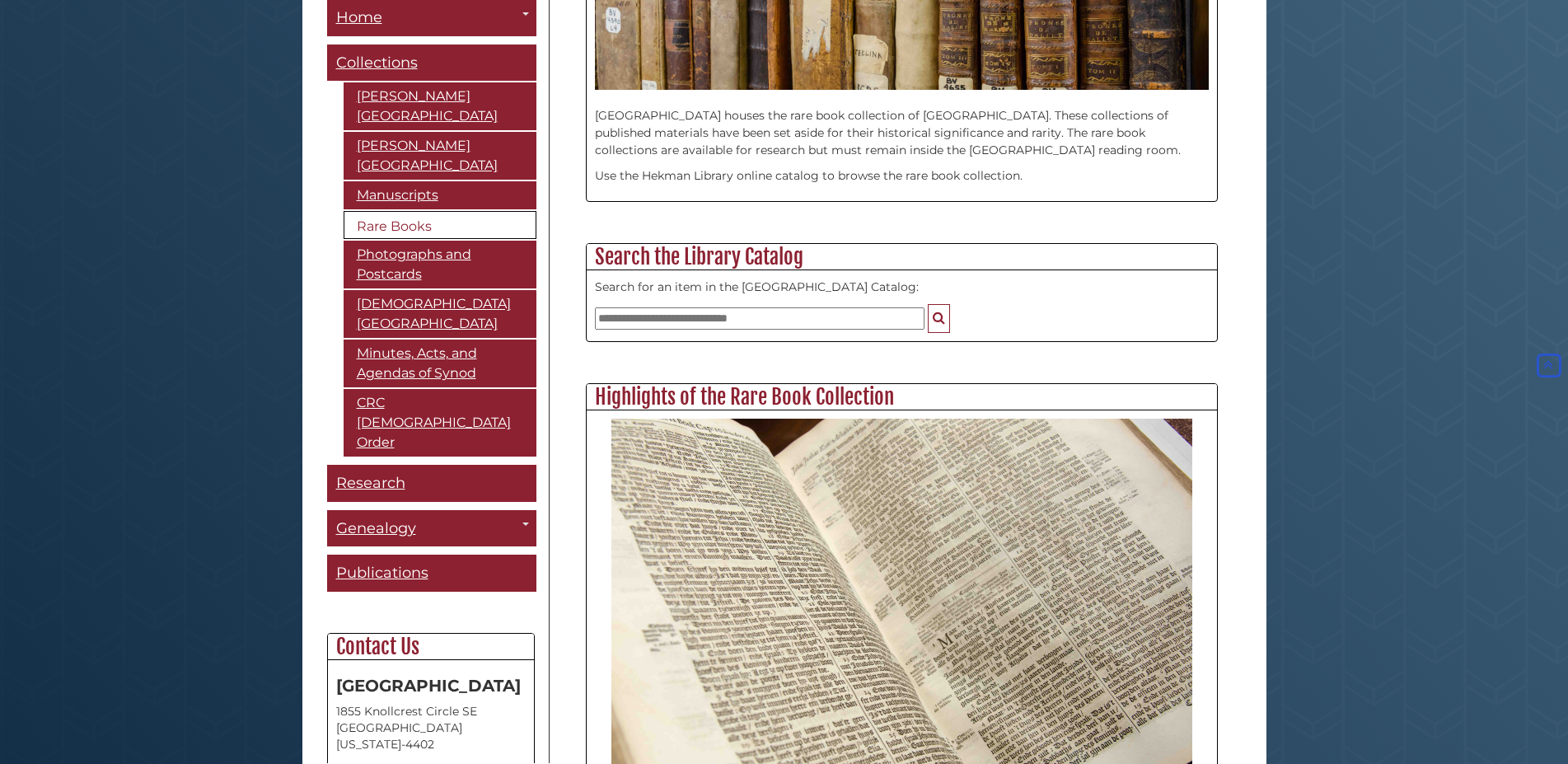
scroll to position [308, 0]
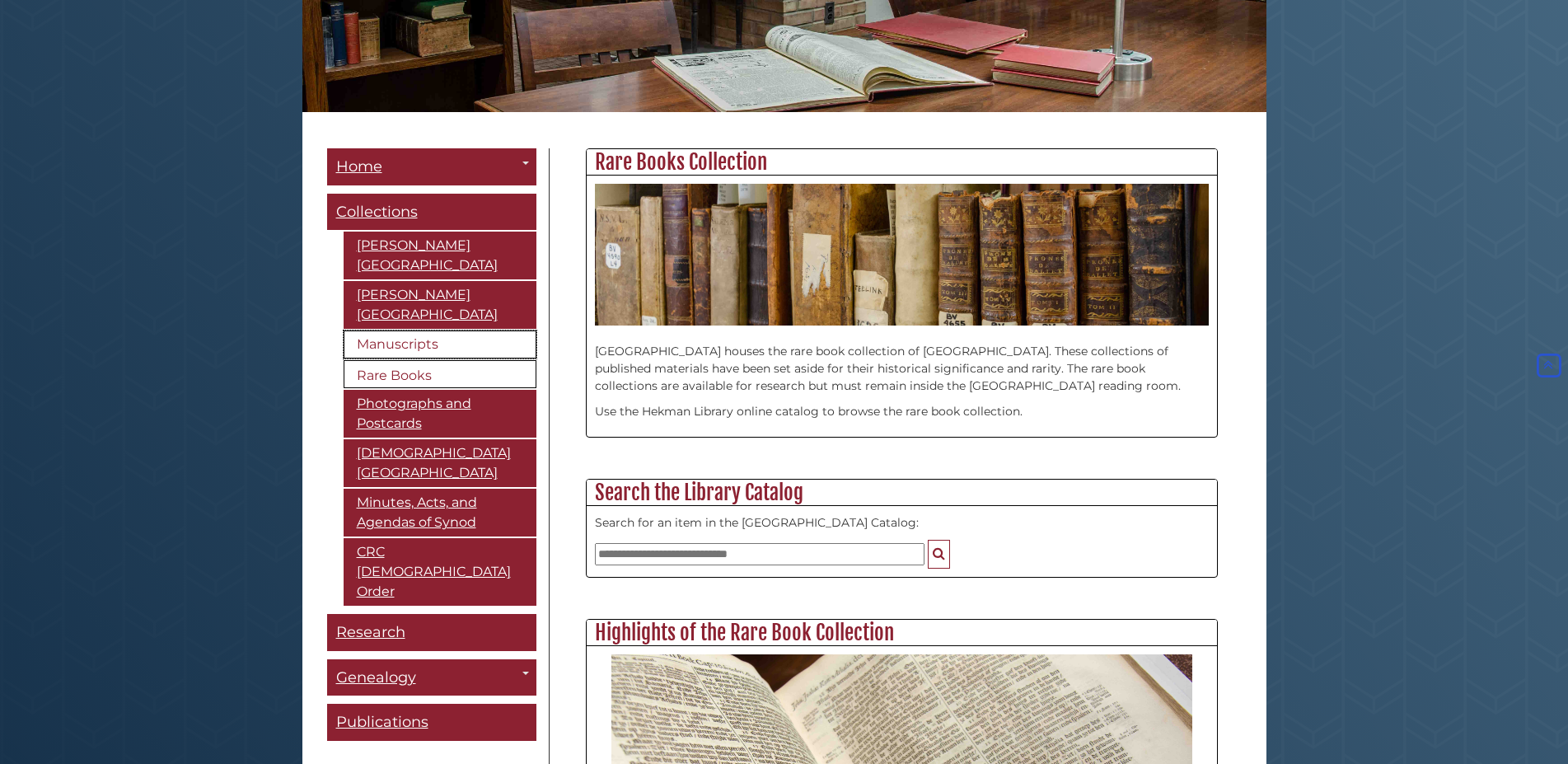
click at [443, 331] on link "Manuscripts" at bounding box center [441, 345] width 193 height 28
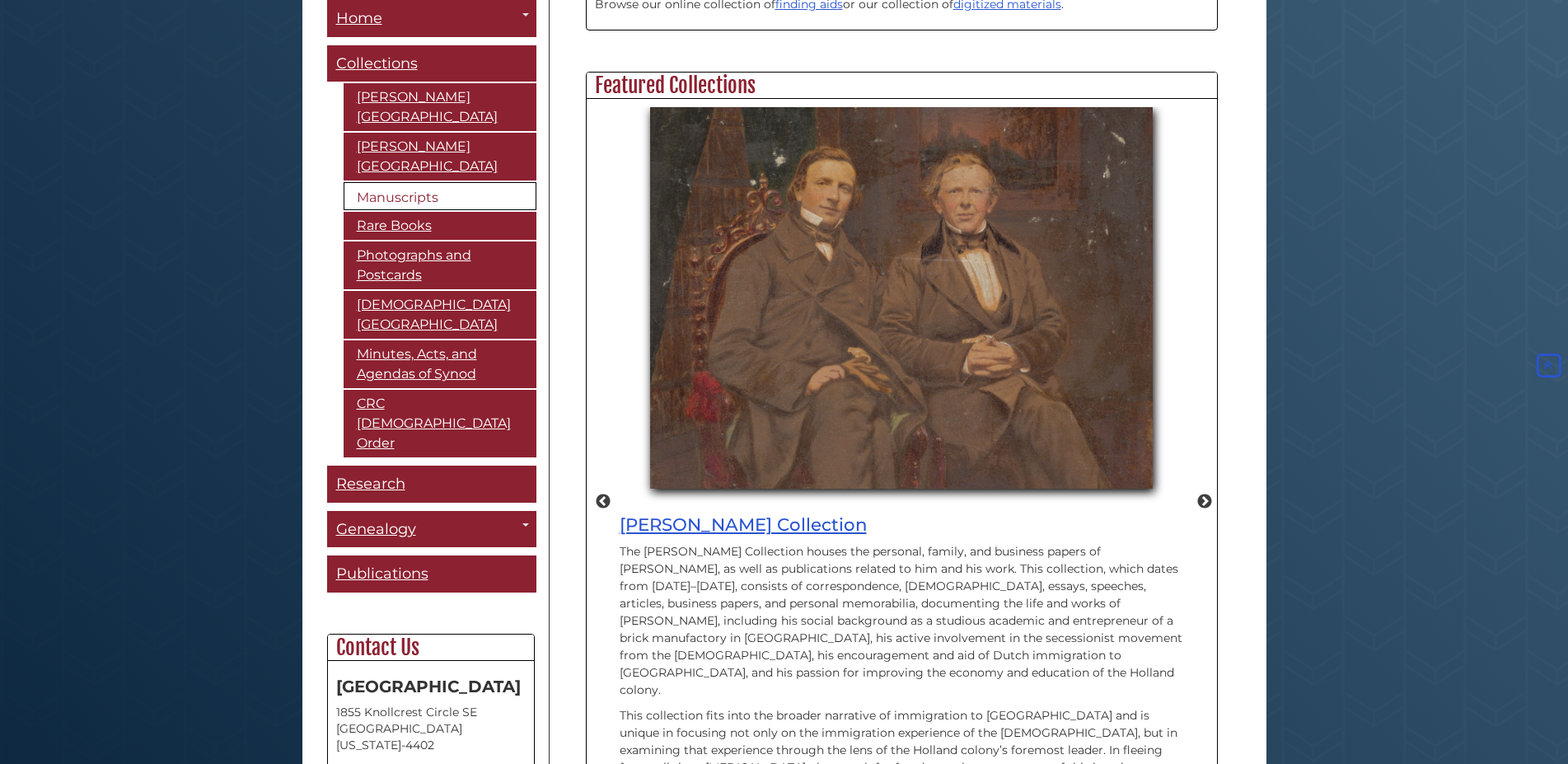
scroll to position [756, 0]
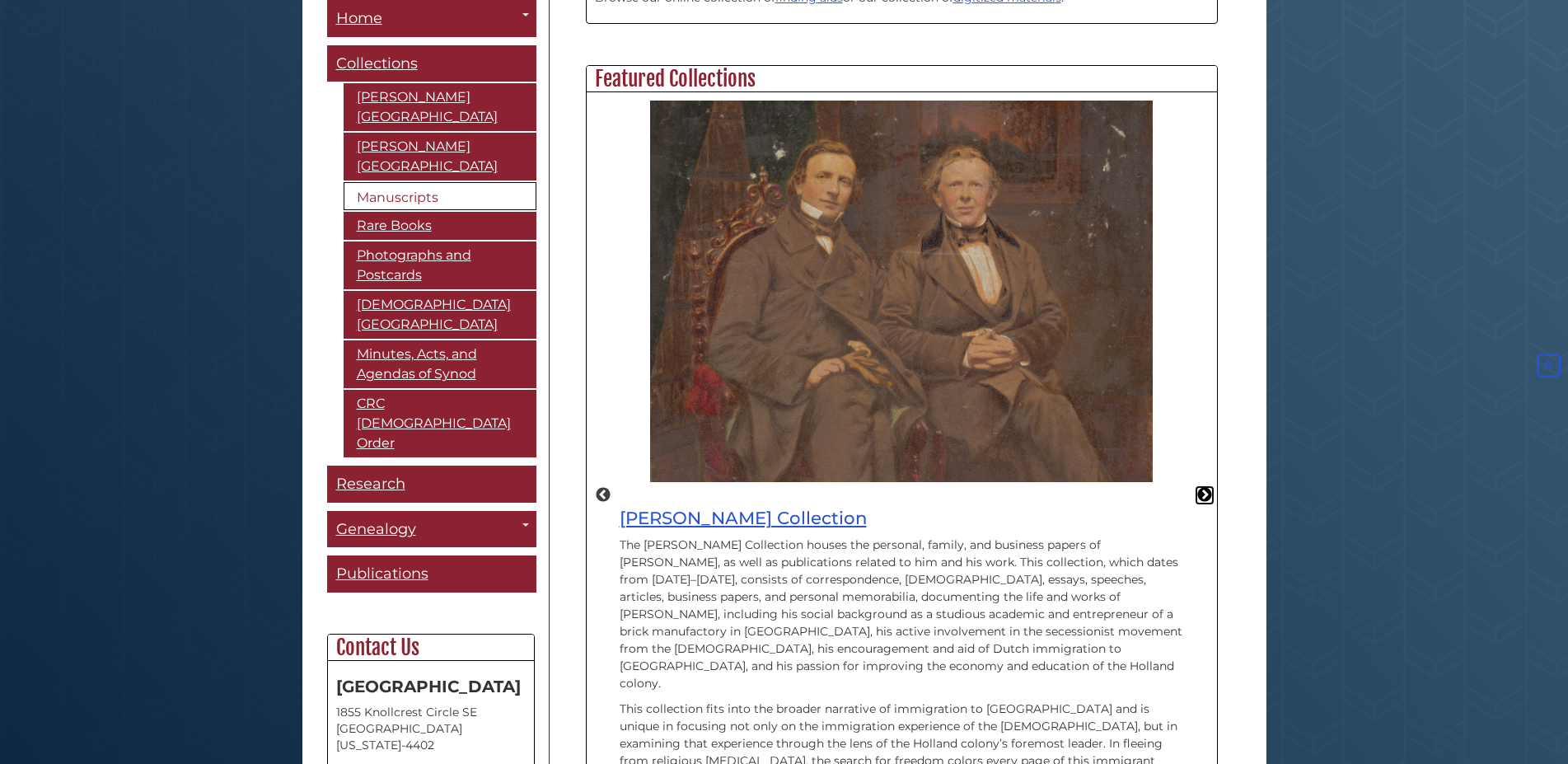
click at [1199, 487] on button "Next" at bounding box center [1204, 495] width 16 height 16
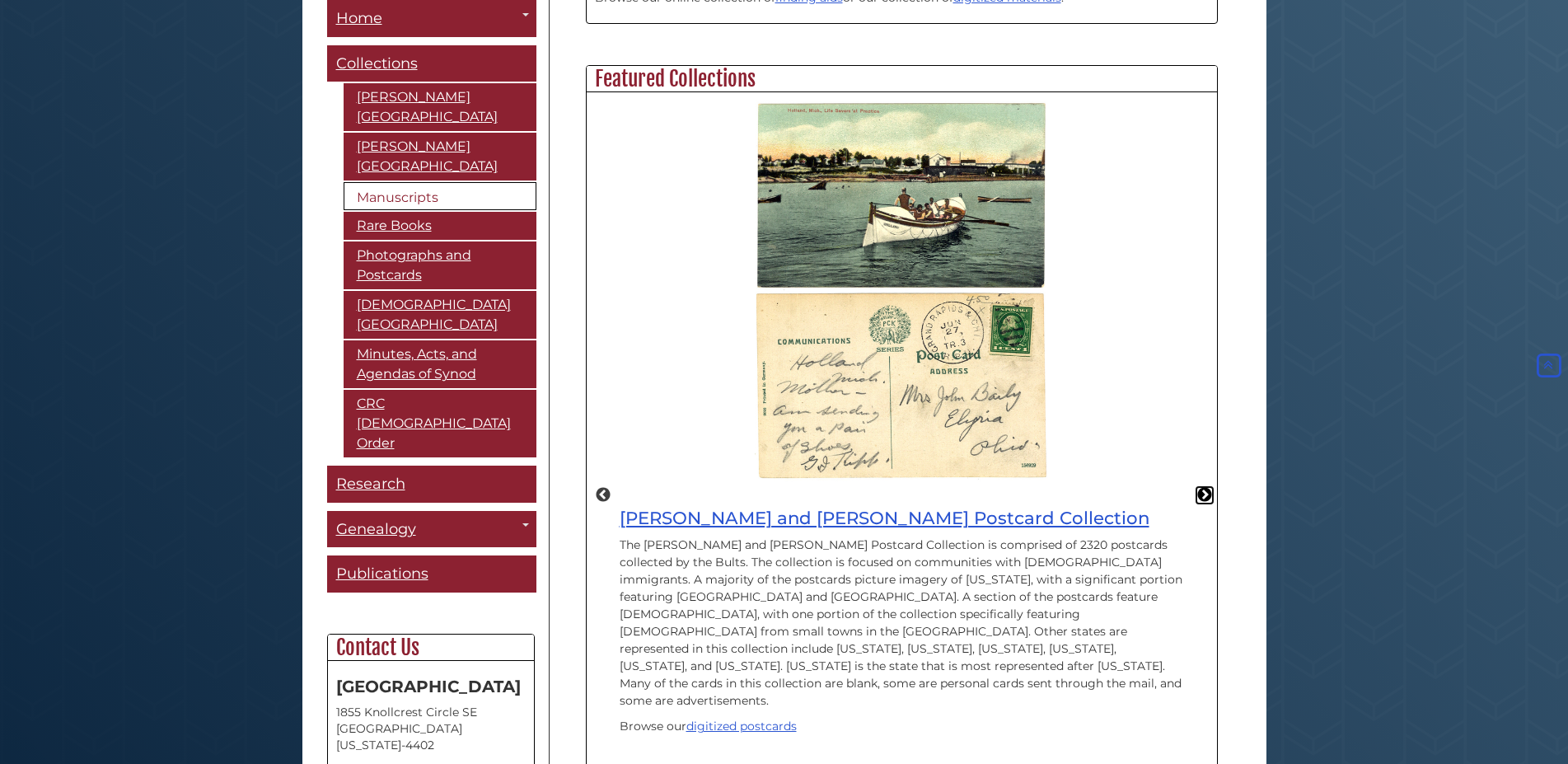
click at [1203, 487] on button "Next" at bounding box center [1204, 495] width 16 height 16
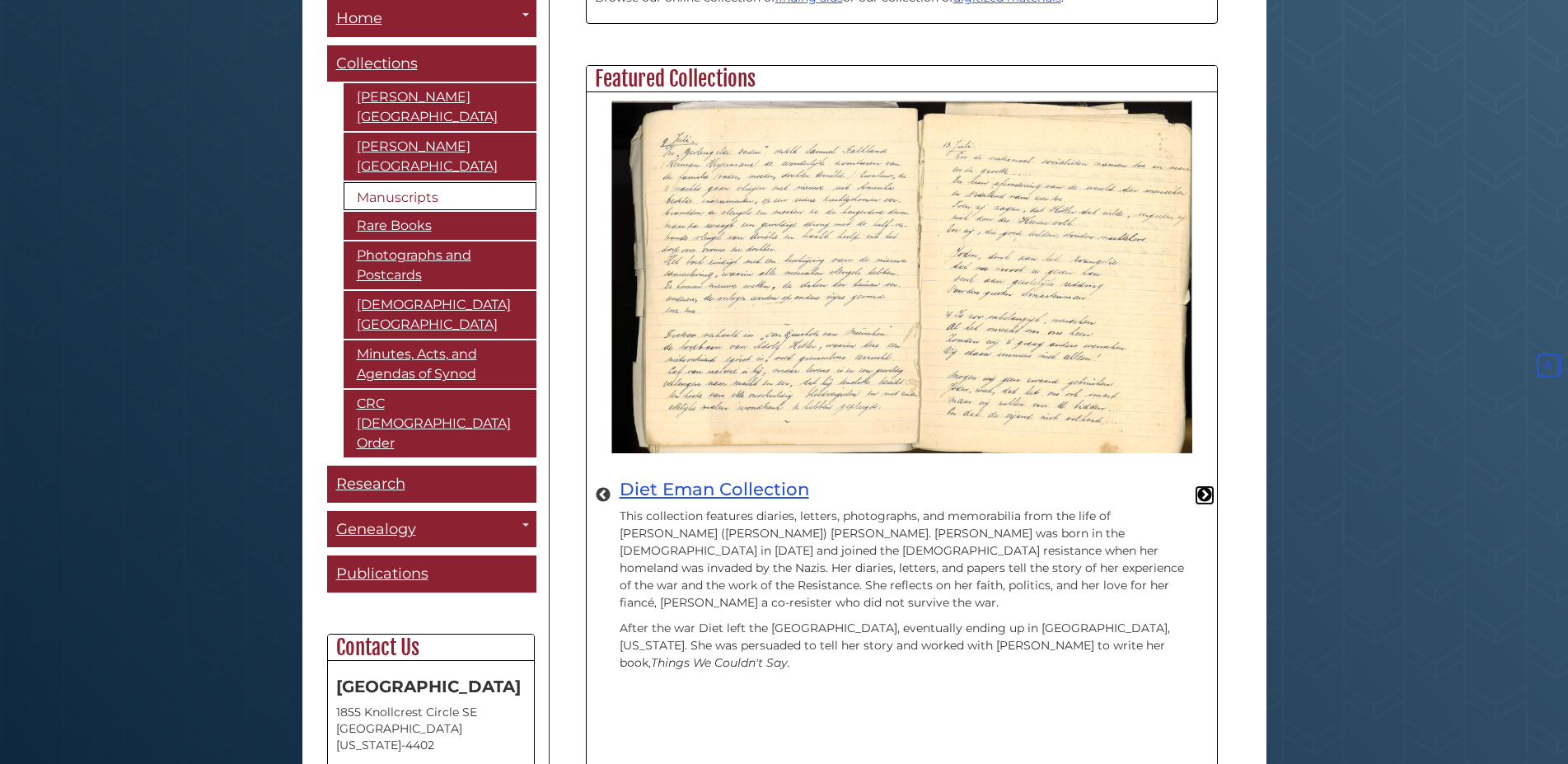
click at [1211, 487] on button "Next" at bounding box center [1204, 495] width 16 height 16
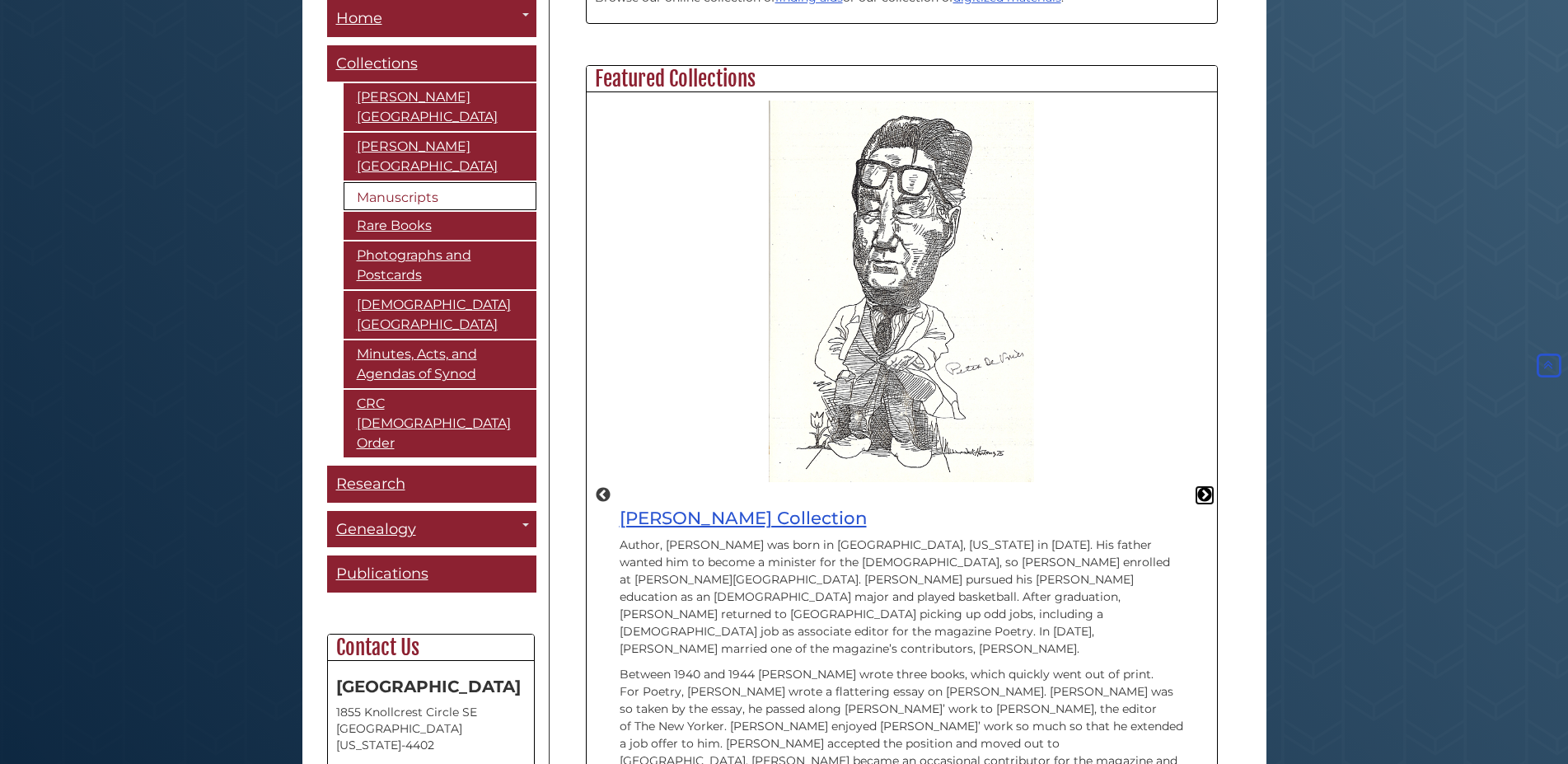
click at [1200, 487] on button "Next" at bounding box center [1204, 495] width 16 height 16
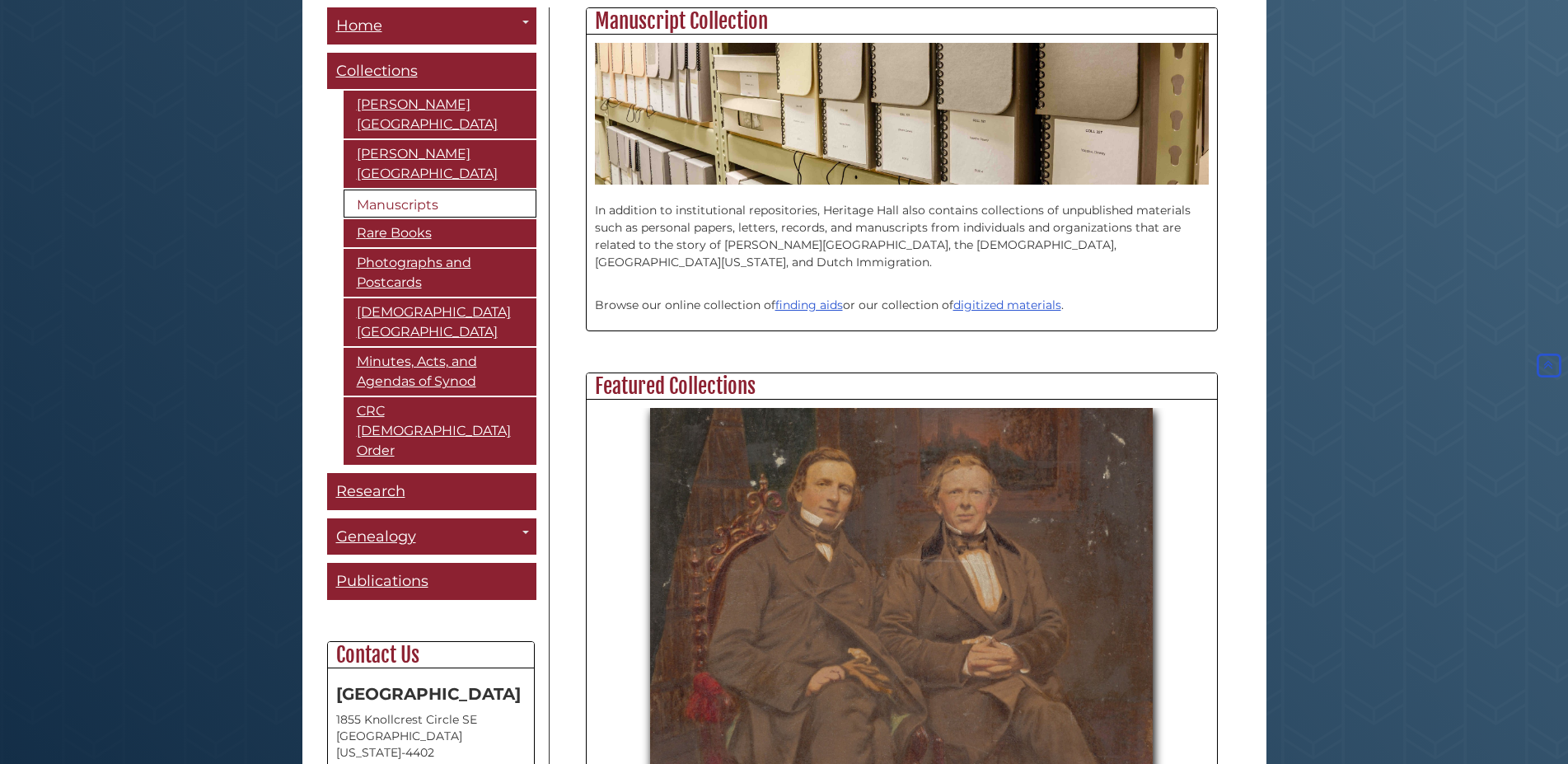
scroll to position [337, 0]
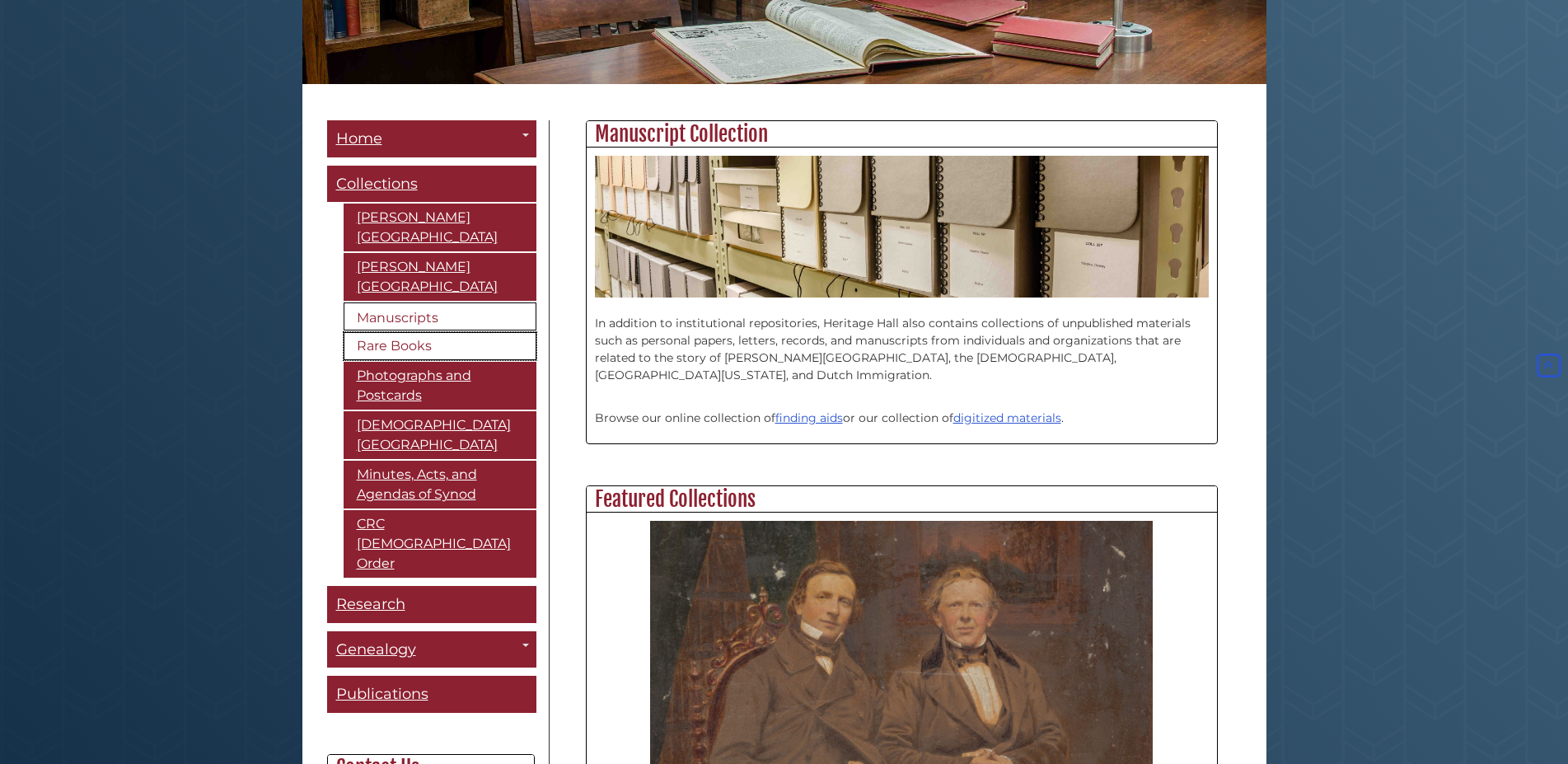
click at [422, 332] on link "Rare Books" at bounding box center [441, 346] width 193 height 28
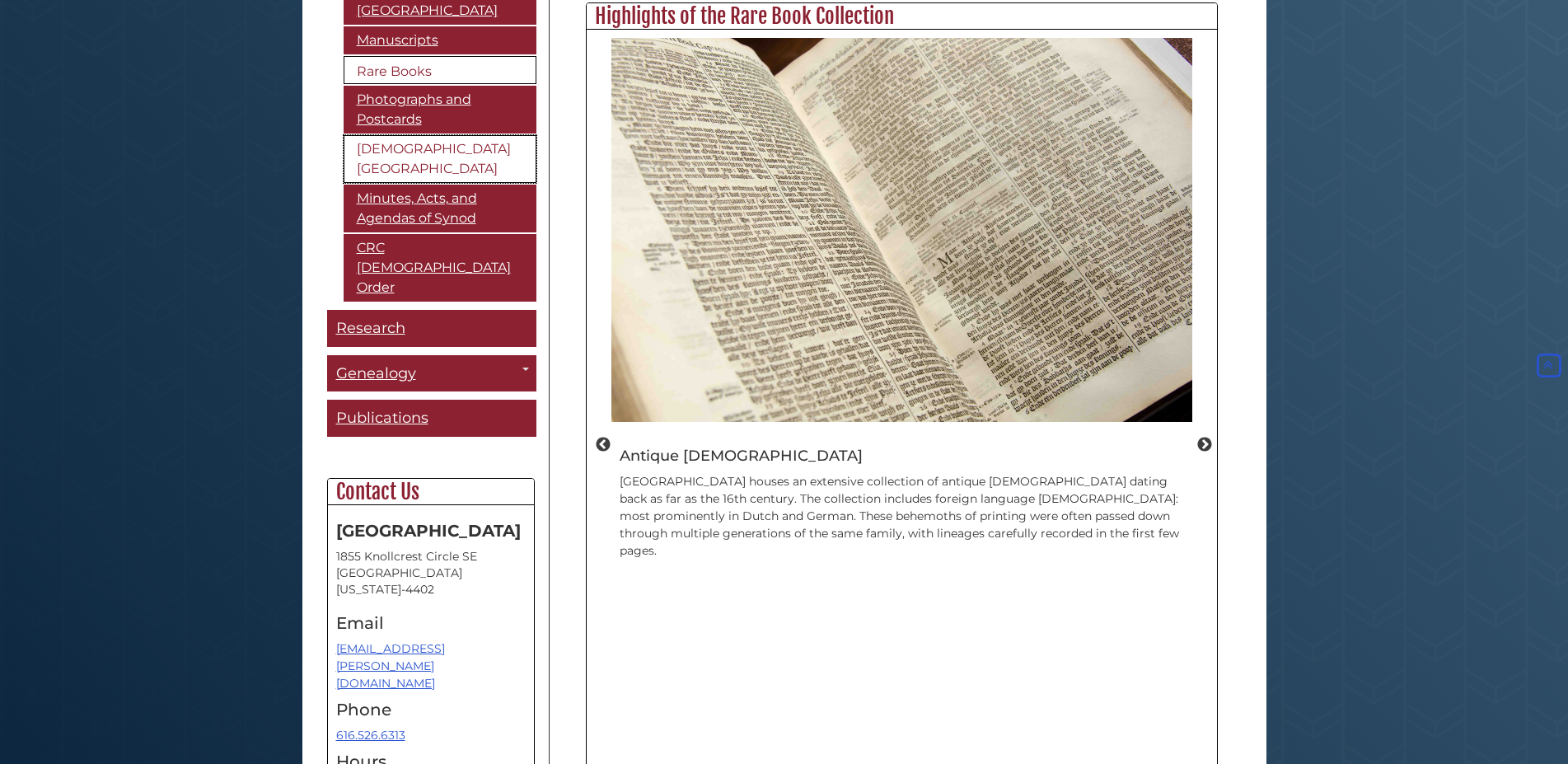
scroll to position [66, 0]
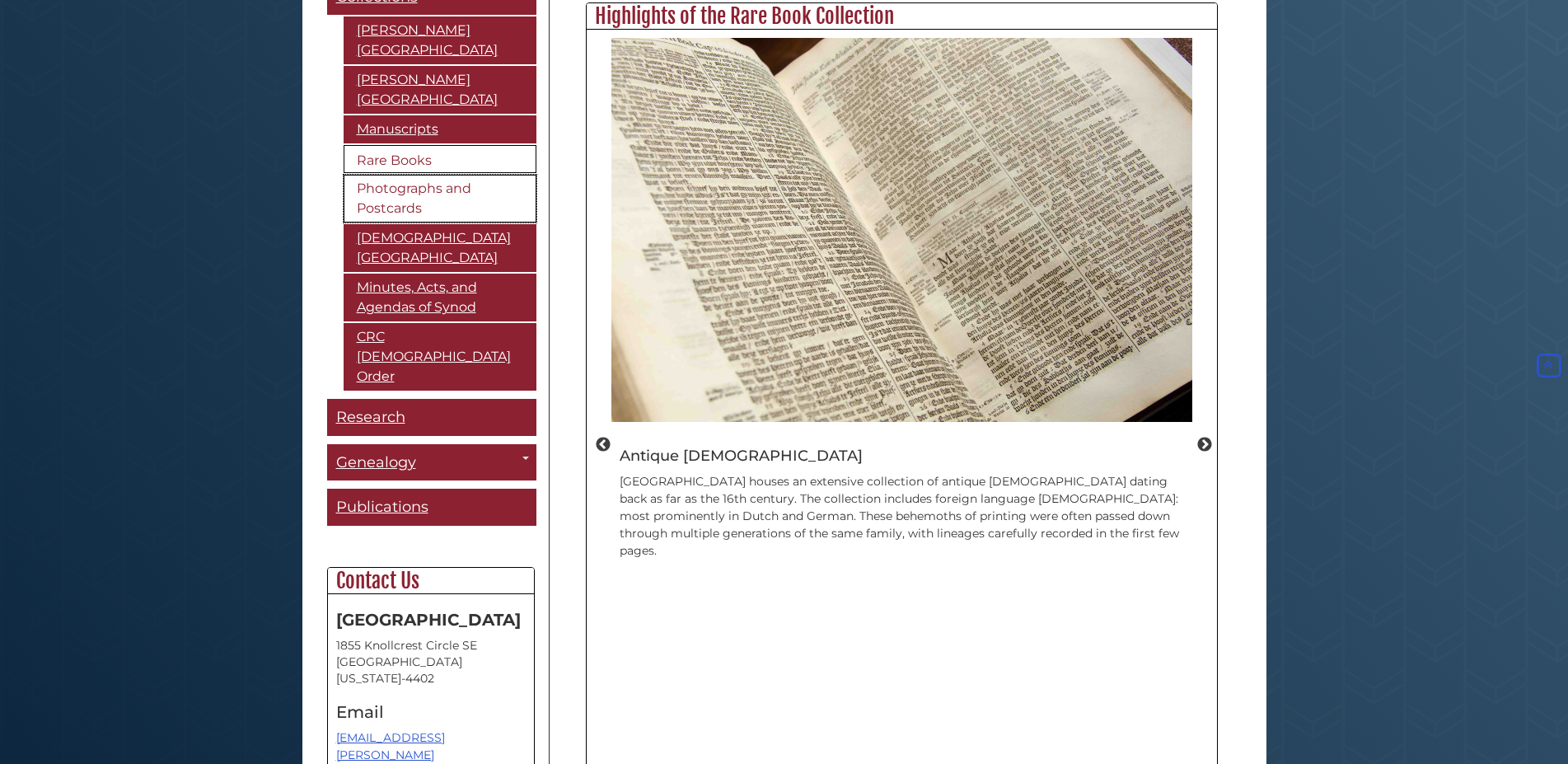
click at [467, 174] on link "Photographs and Postcards" at bounding box center [441, 198] width 193 height 47
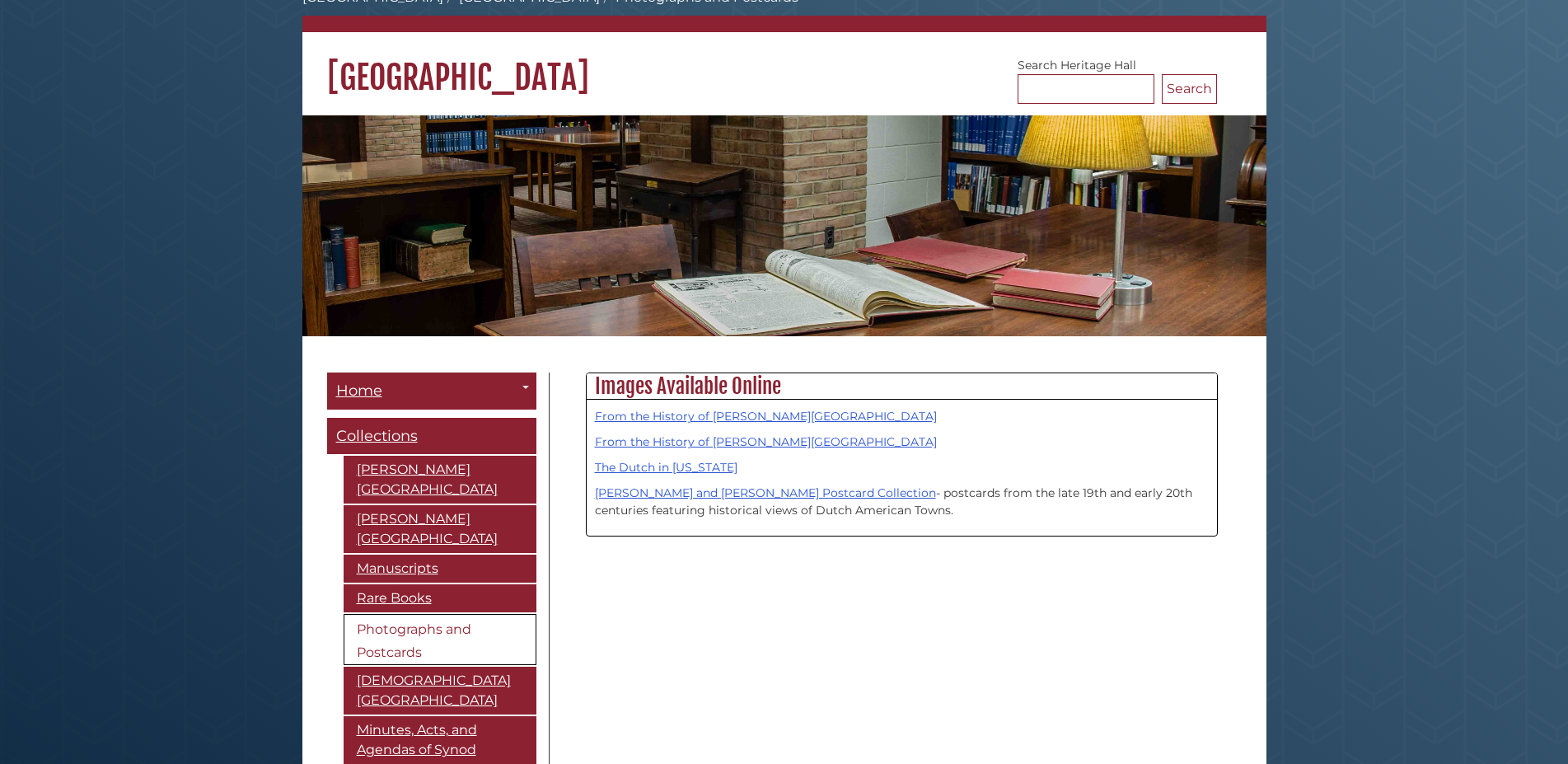
scroll to position [168, 0]
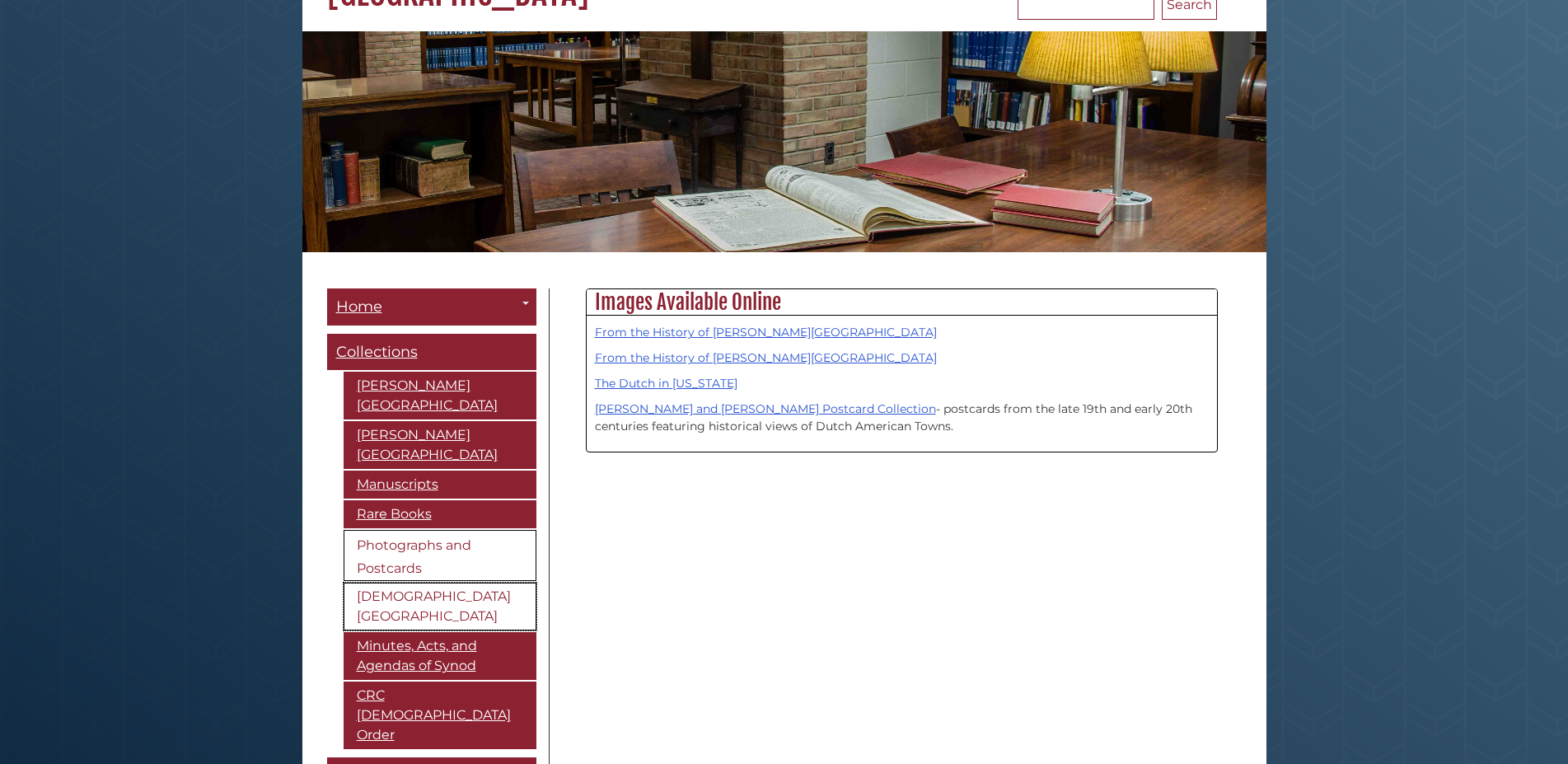
click at [521, 583] on link "[DEMOGRAPHIC_DATA][GEOGRAPHIC_DATA]" at bounding box center [441, 607] width 193 height 47
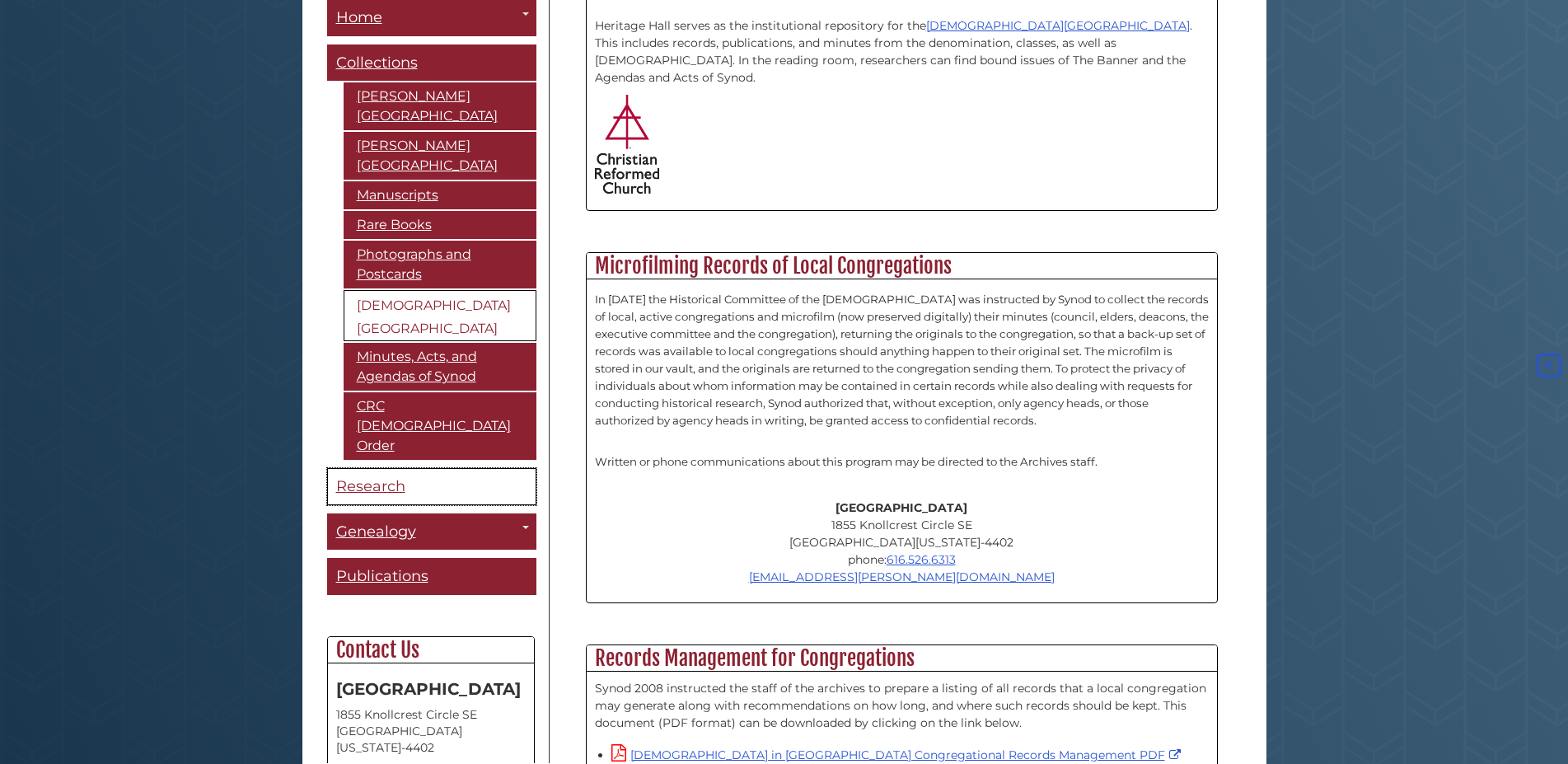
scroll to position [589, 0]
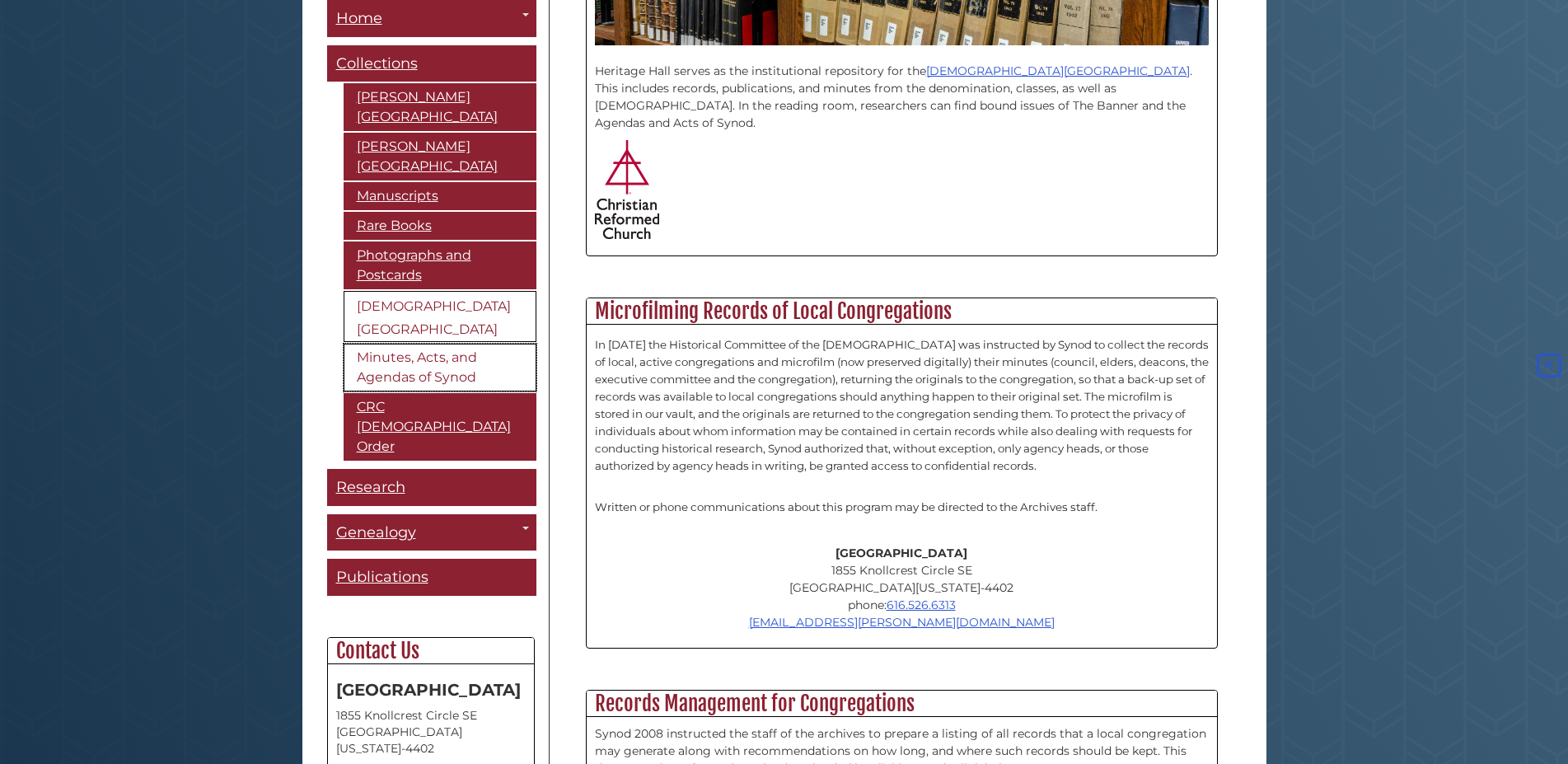
click at [477, 383] on link "Minutes, Acts, and Agendas of Synod" at bounding box center [441, 368] width 193 height 47
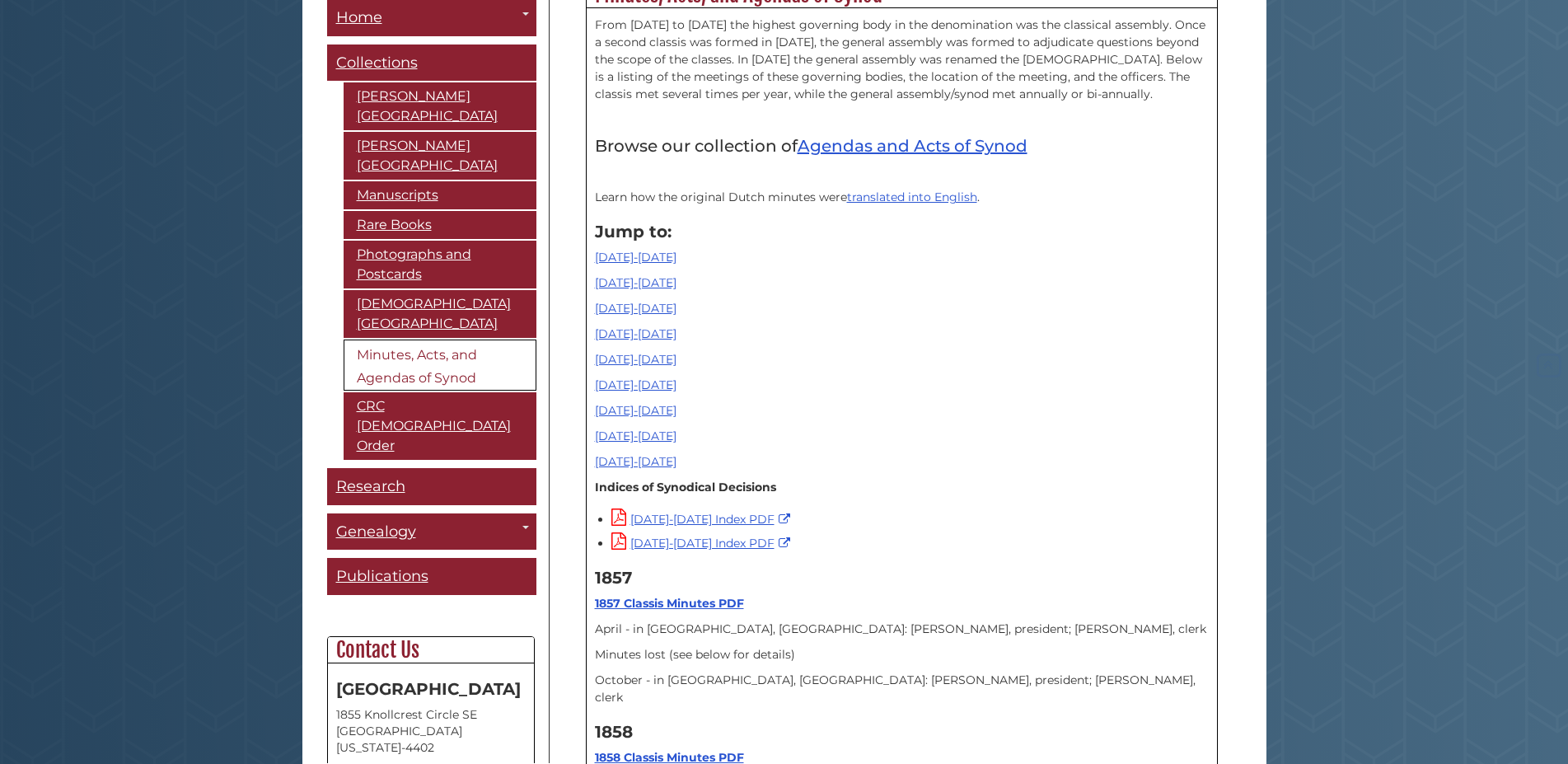
scroll to position [504, 0]
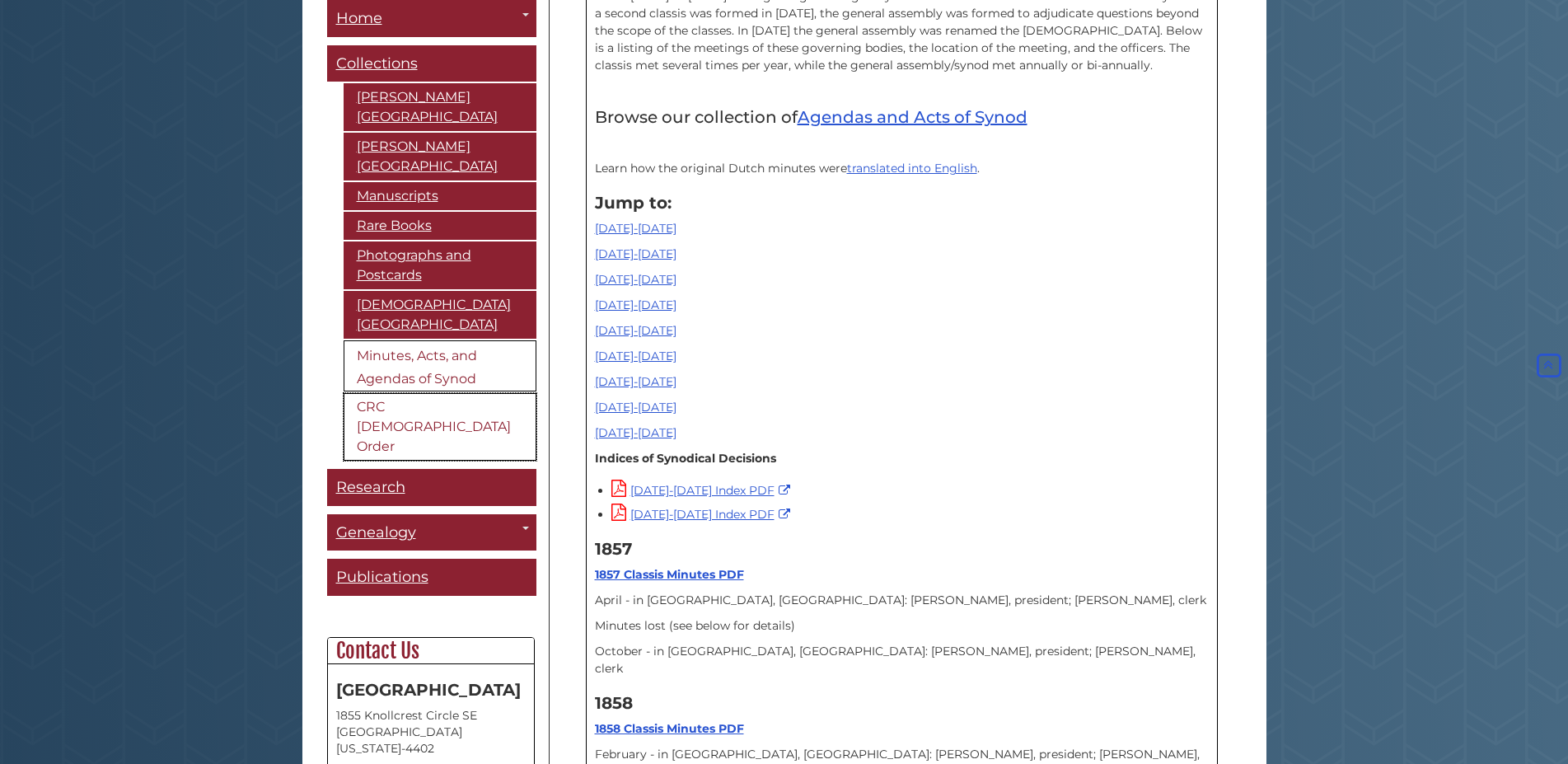
click at [472, 411] on link "CRC [DEMOGRAPHIC_DATA] Order" at bounding box center [441, 427] width 193 height 67
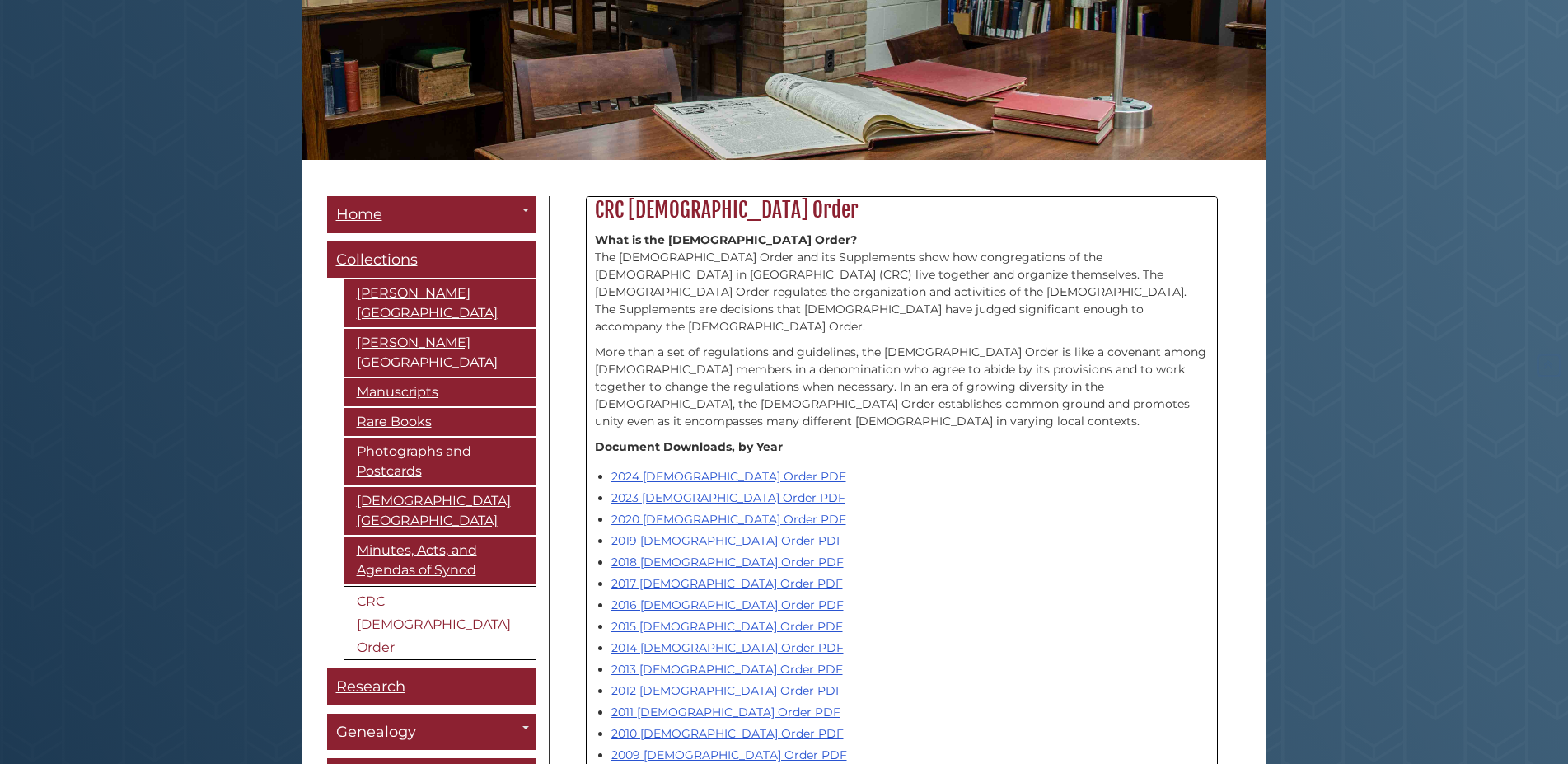
scroll to position [337, 0]
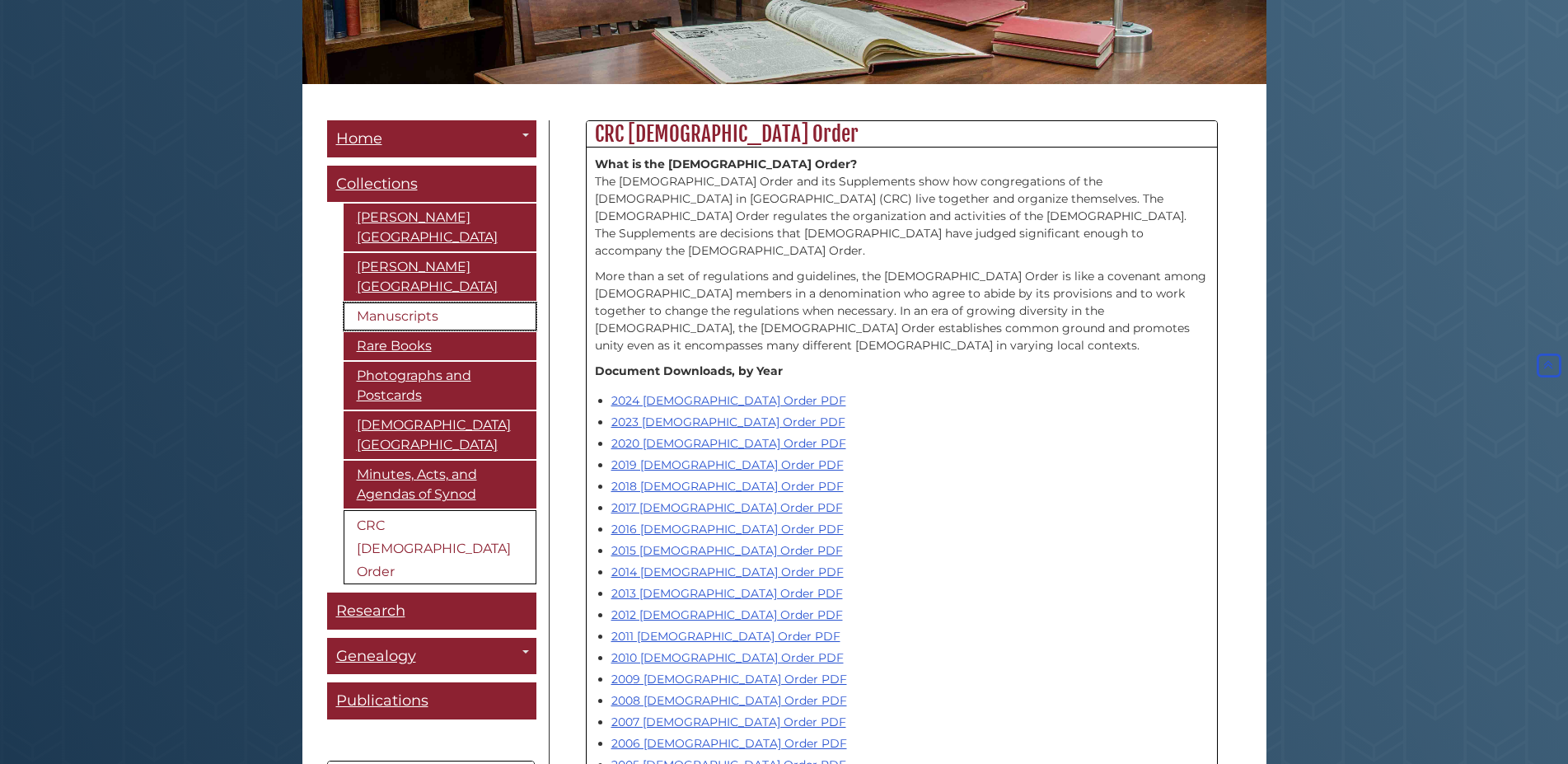
click at [408, 302] on link "Manuscripts" at bounding box center [441, 317] width 193 height 28
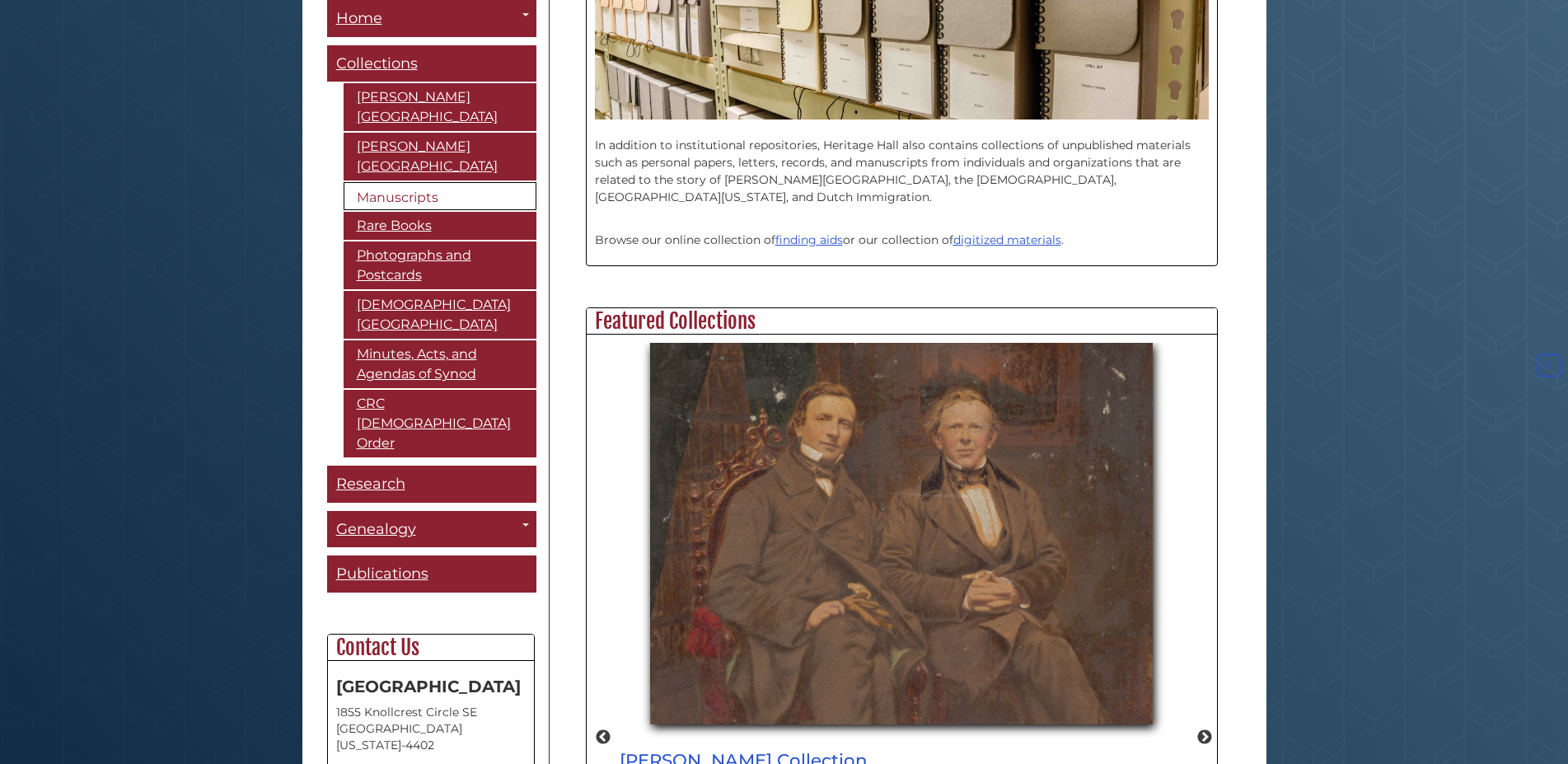
scroll to position [756, 0]
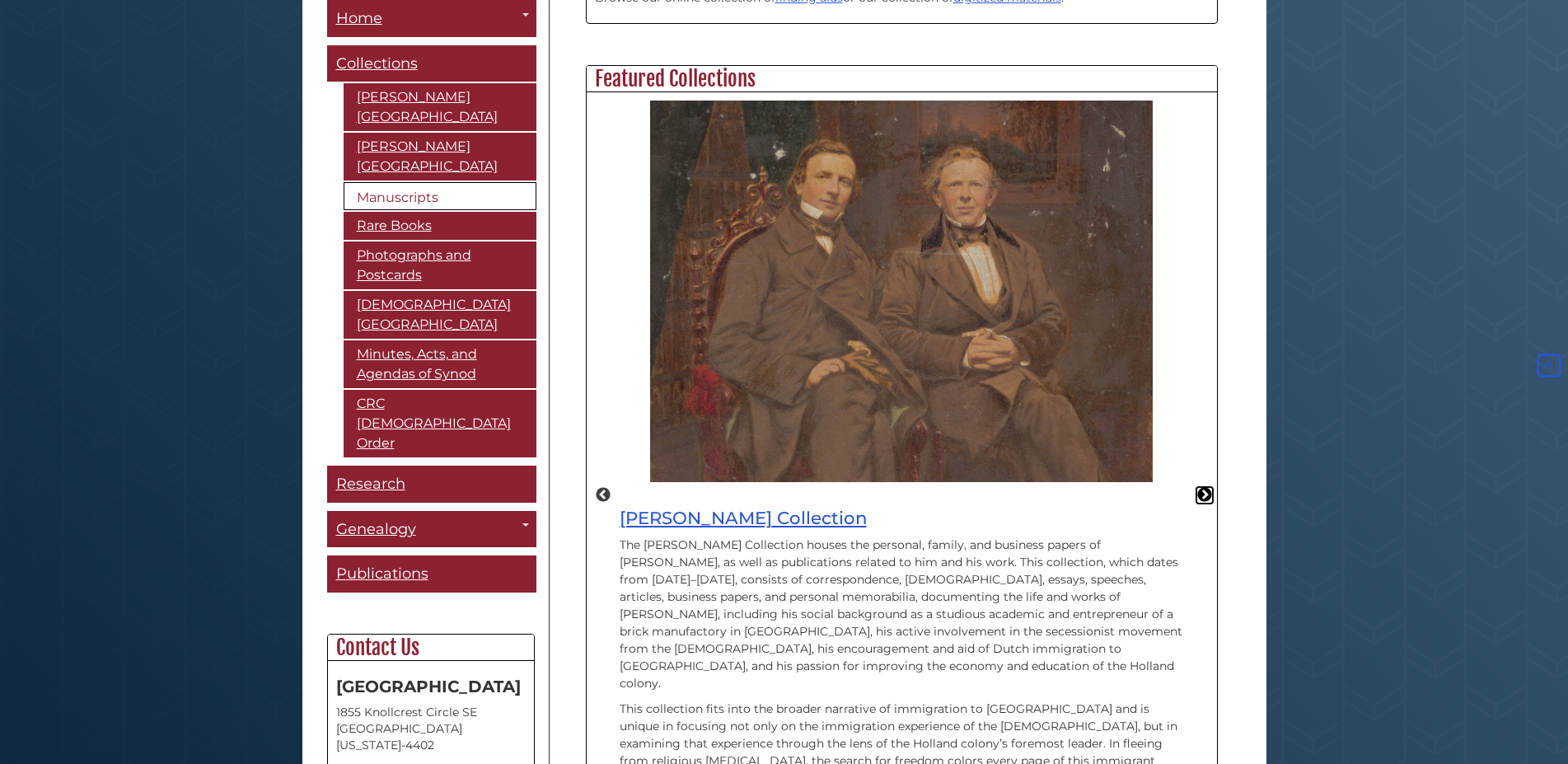
click at [1199, 487] on button "Next" at bounding box center [1204, 495] width 16 height 16
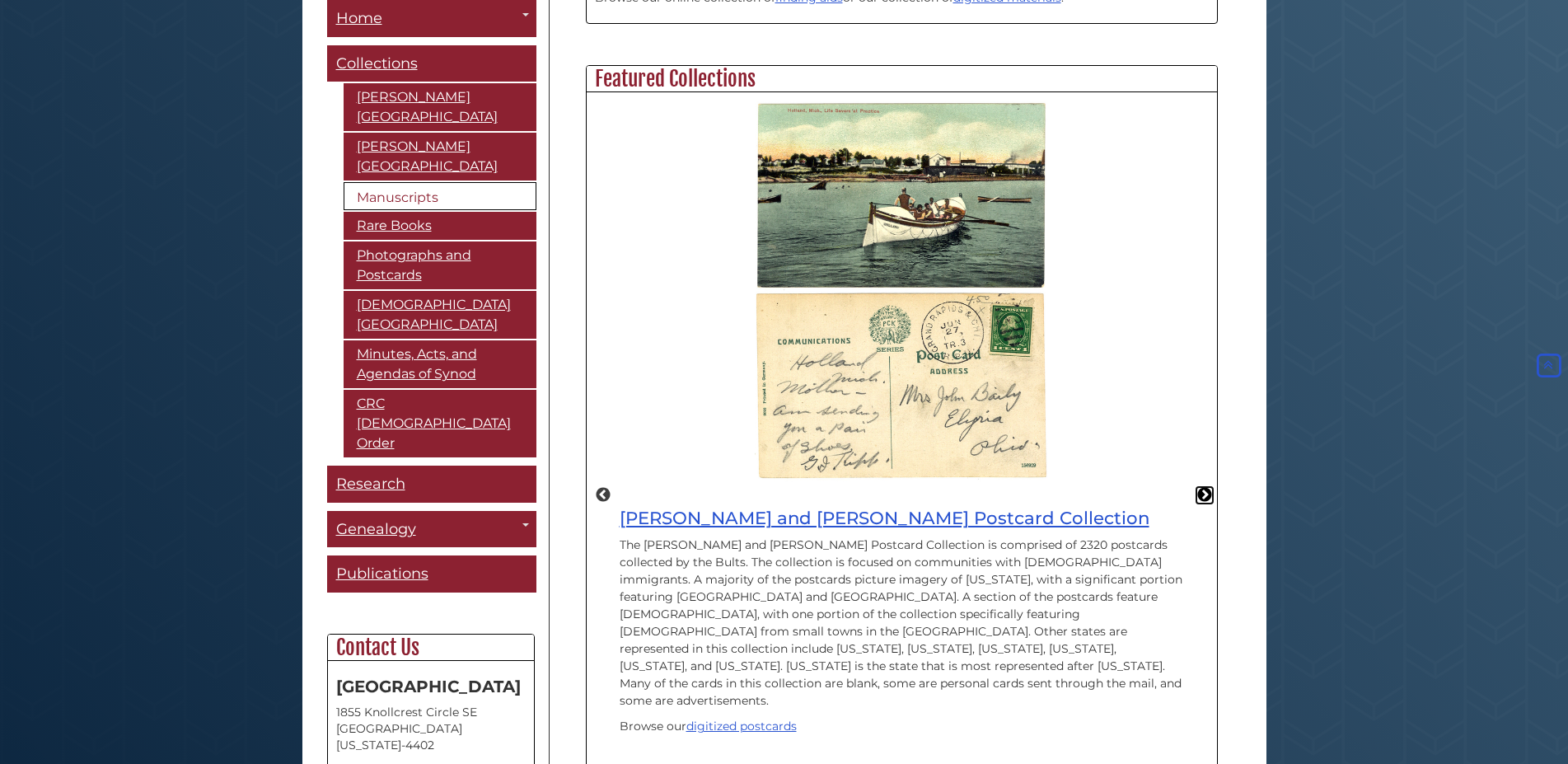
click at [1199, 487] on button "Next" at bounding box center [1204, 495] width 16 height 16
